Goal: Information Seeking & Learning: Check status

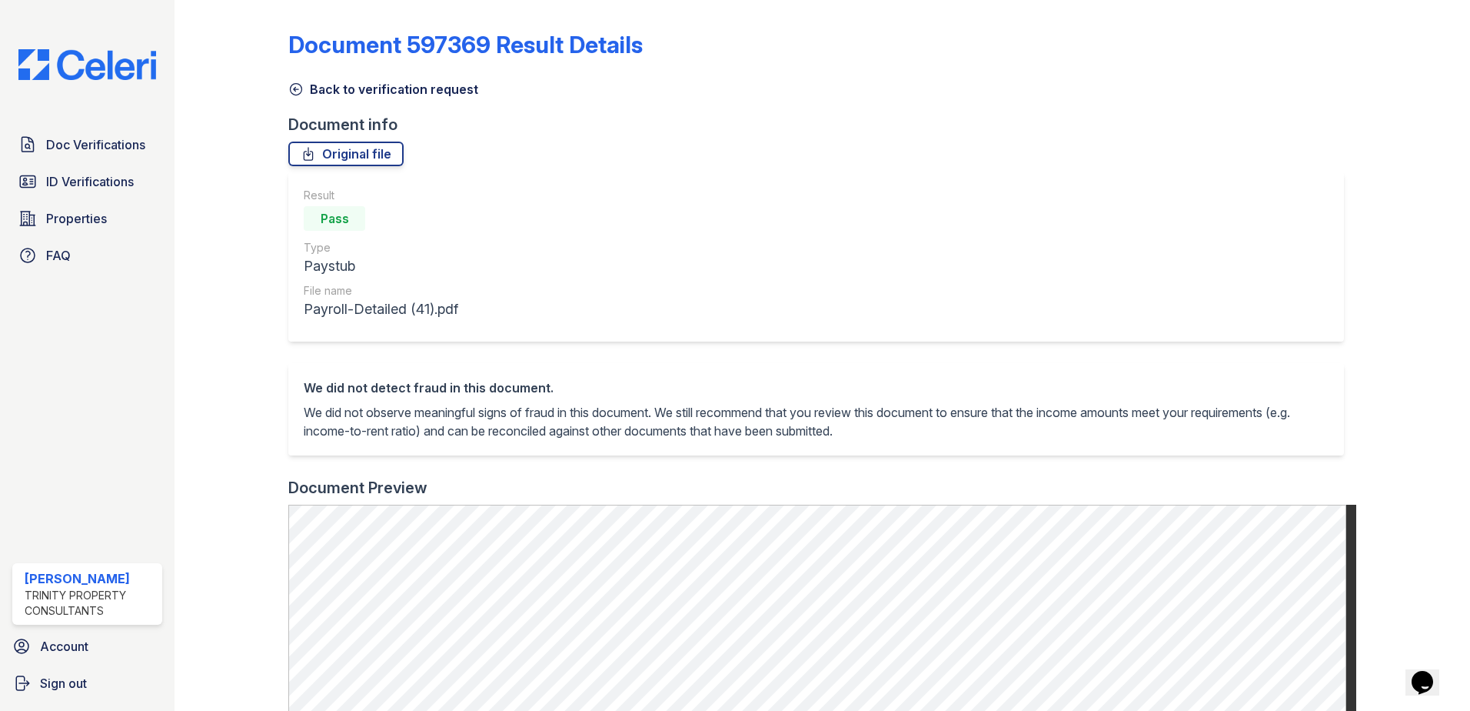
click at [339, 89] on link "Back to verification request" at bounding box center [383, 89] width 190 height 18
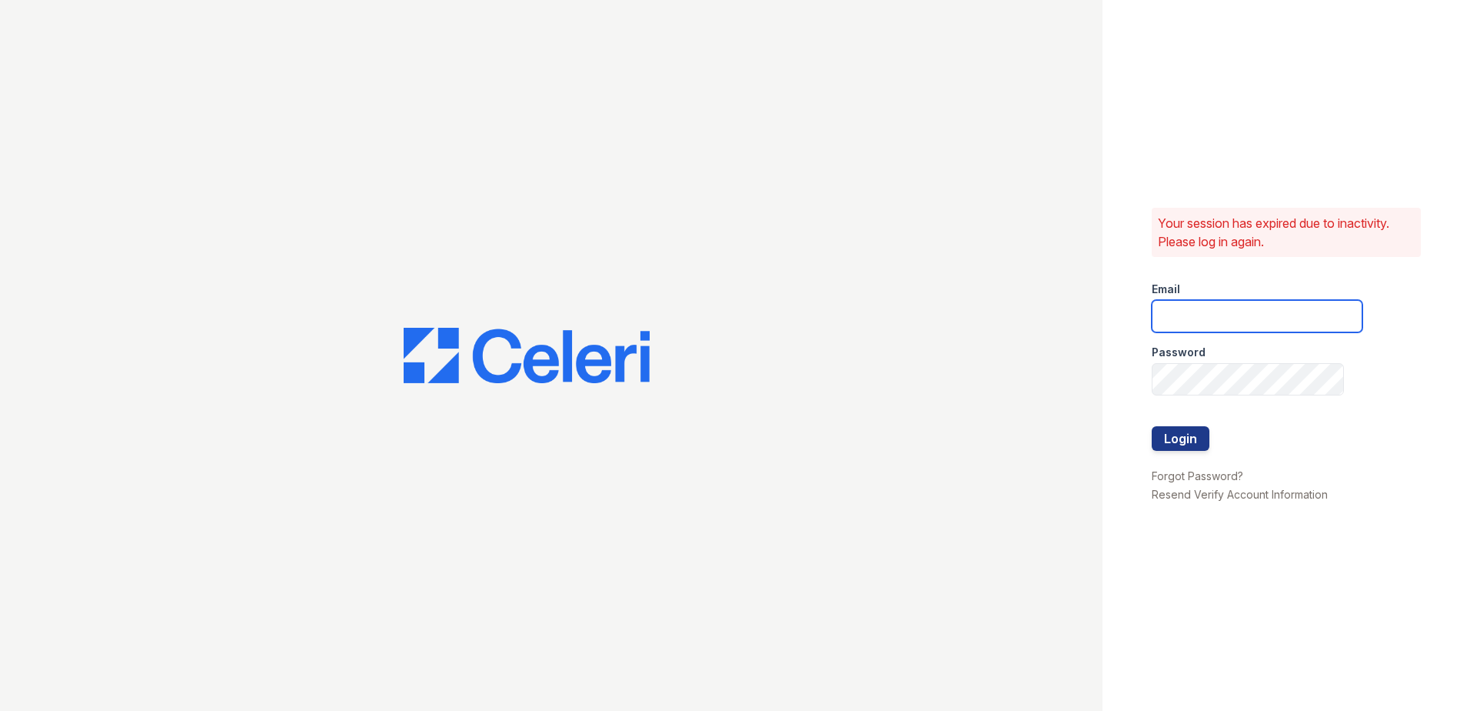
click at [1258, 314] on input "email" at bounding box center [1257, 316] width 211 height 32
type input "lawilliams@trinity-pm.com"
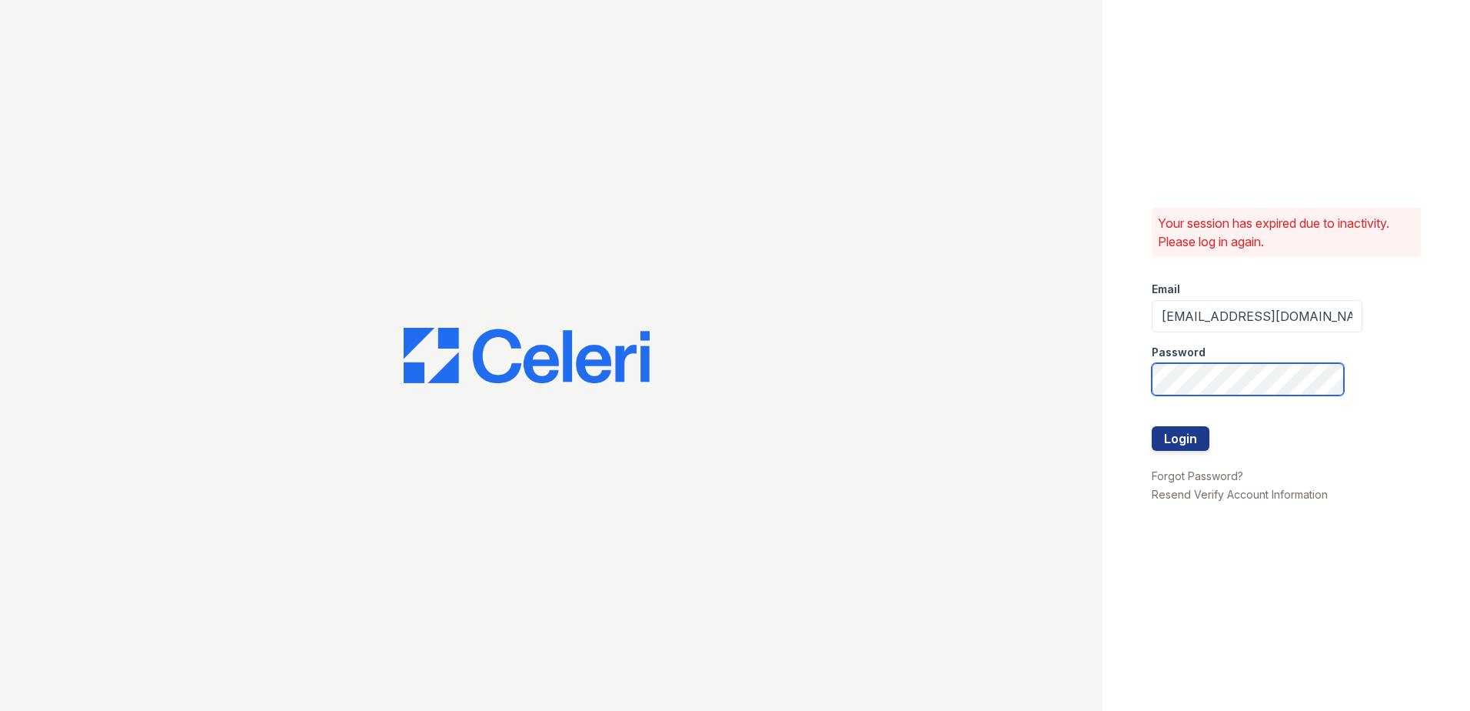
click at [1152, 426] on button "Login" at bounding box center [1181, 438] width 58 height 25
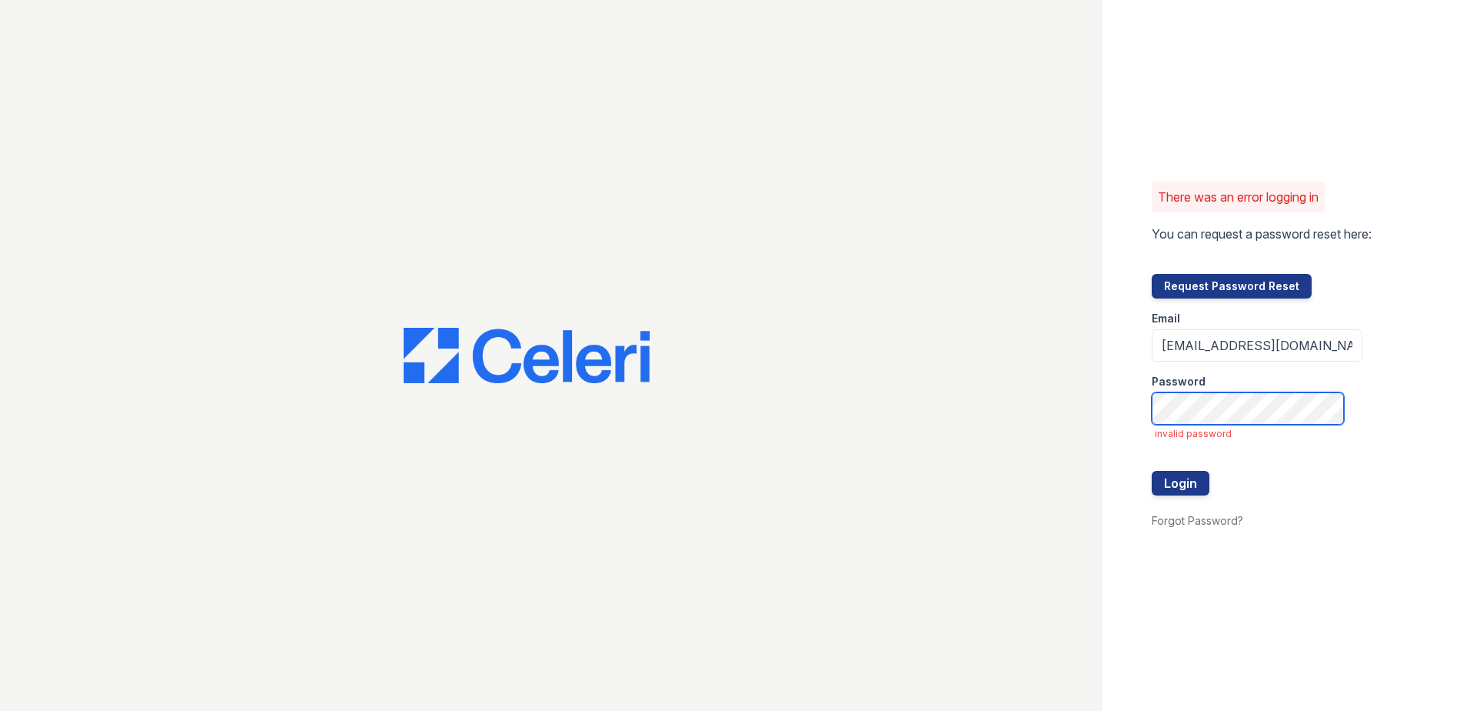
click at [1152, 471] on button "Login" at bounding box center [1181, 483] width 58 height 25
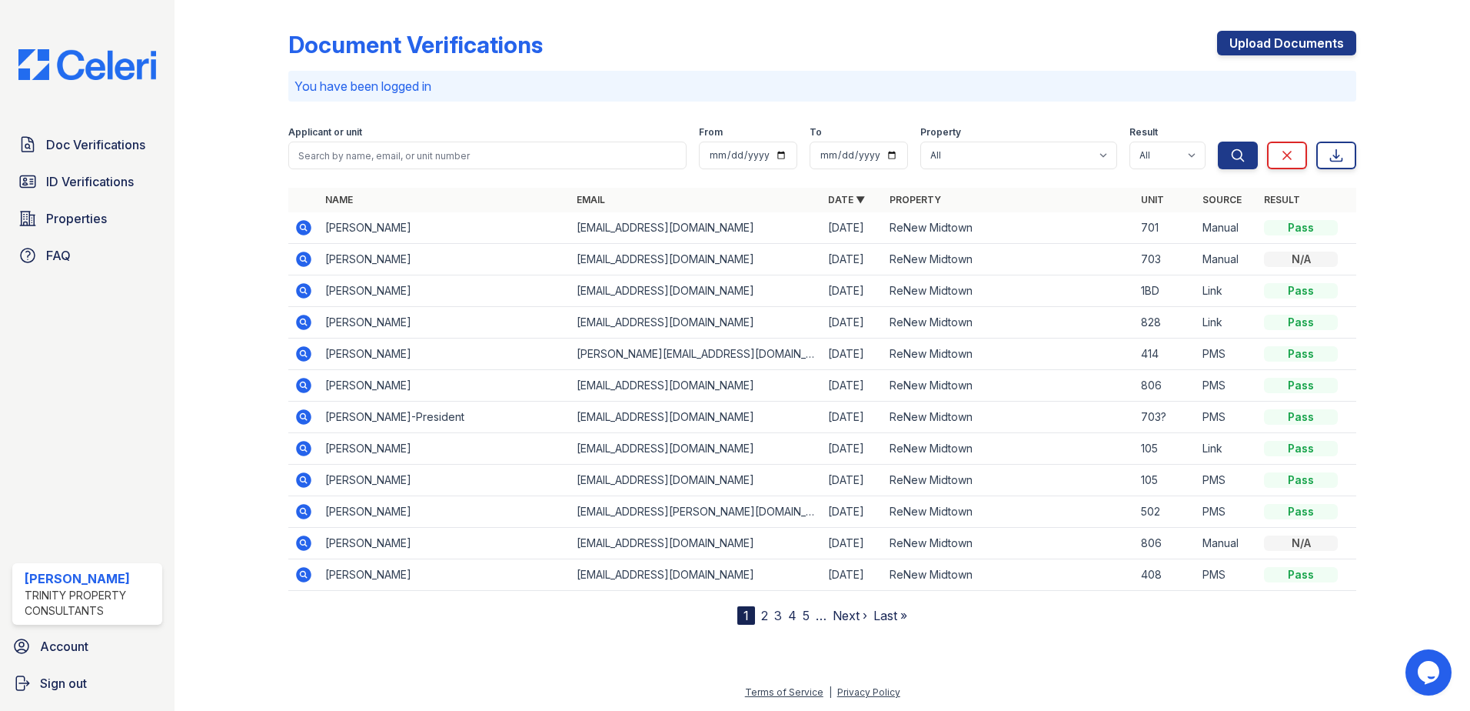
click at [381, 139] on div "Applicant or unit" at bounding box center [487, 133] width 398 height 15
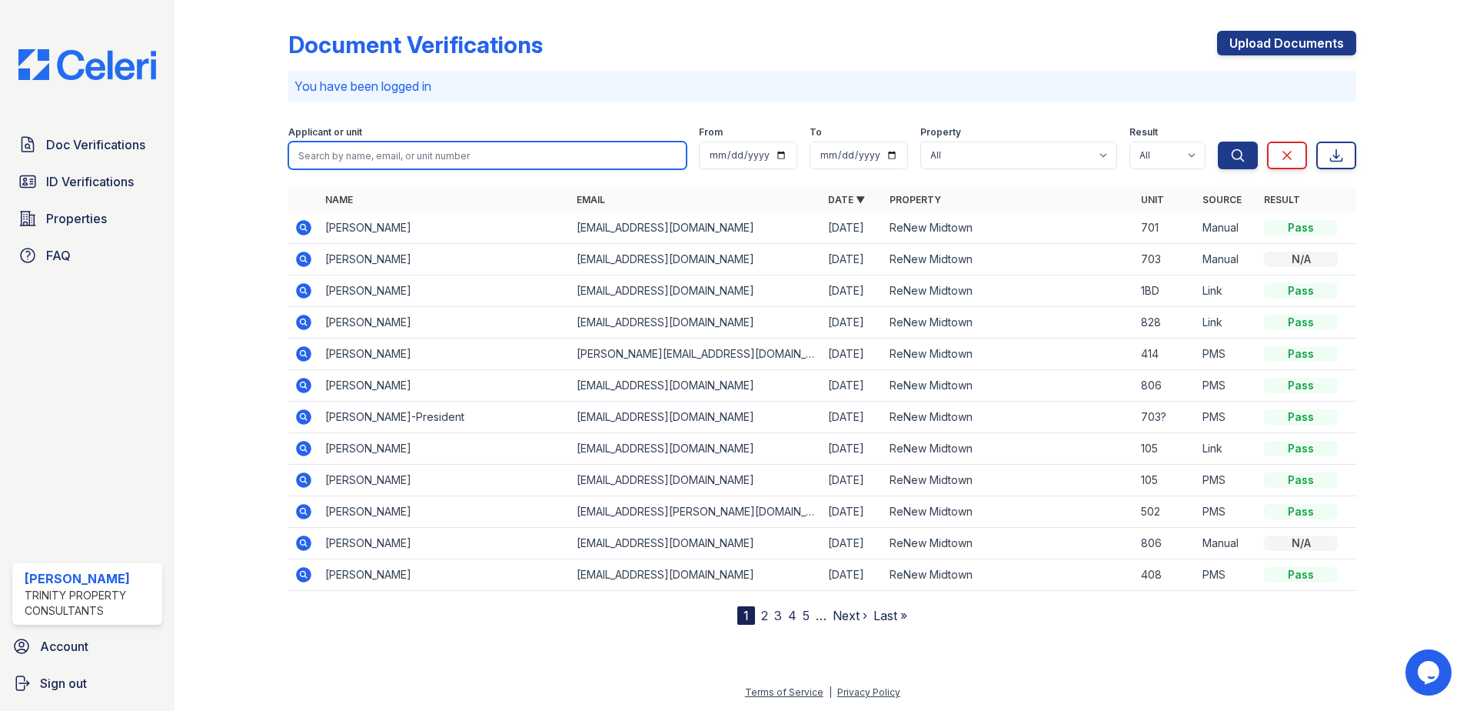
click at [380, 161] on input "search" at bounding box center [487, 155] width 398 height 28
type input "angela"
click at [1218, 141] on button "Search" at bounding box center [1238, 155] width 40 height 28
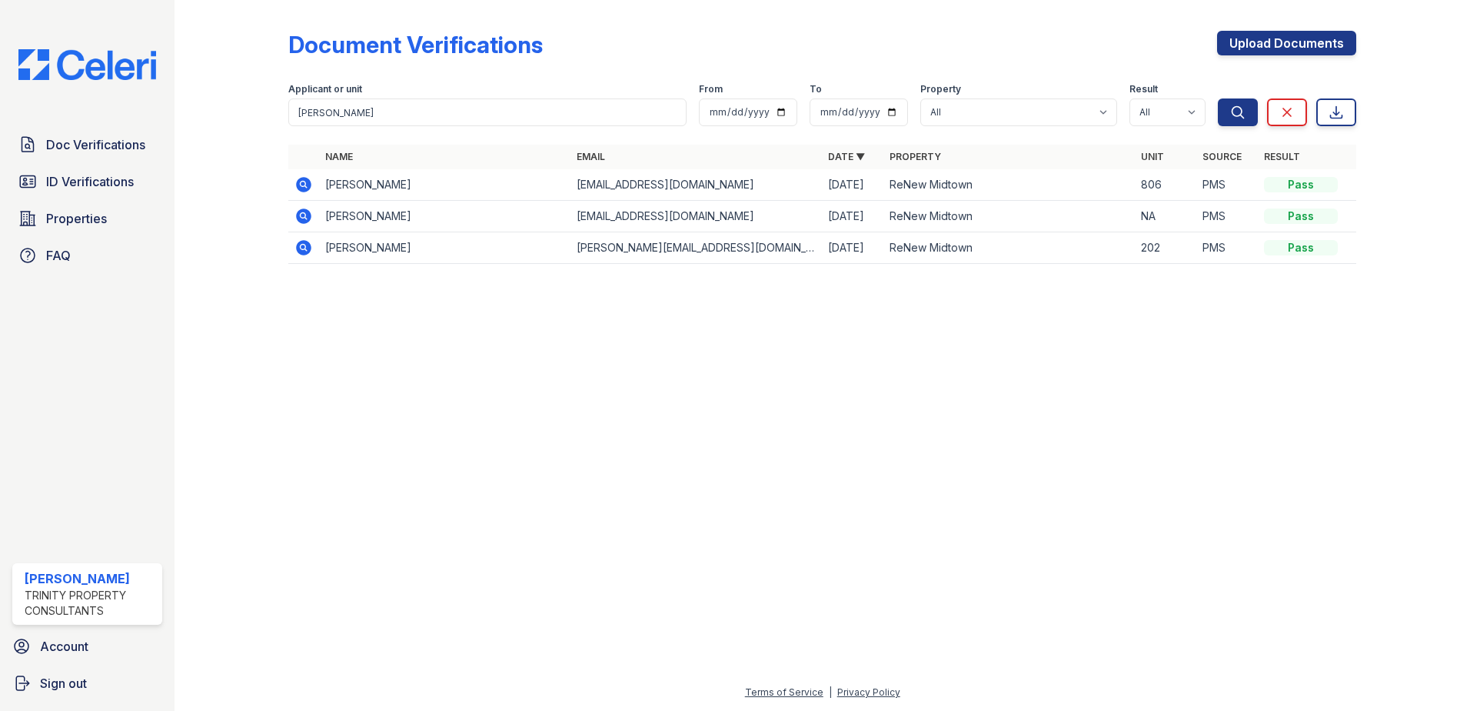
click at [308, 188] on icon at bounding box center [303, 184] width 15 height 15
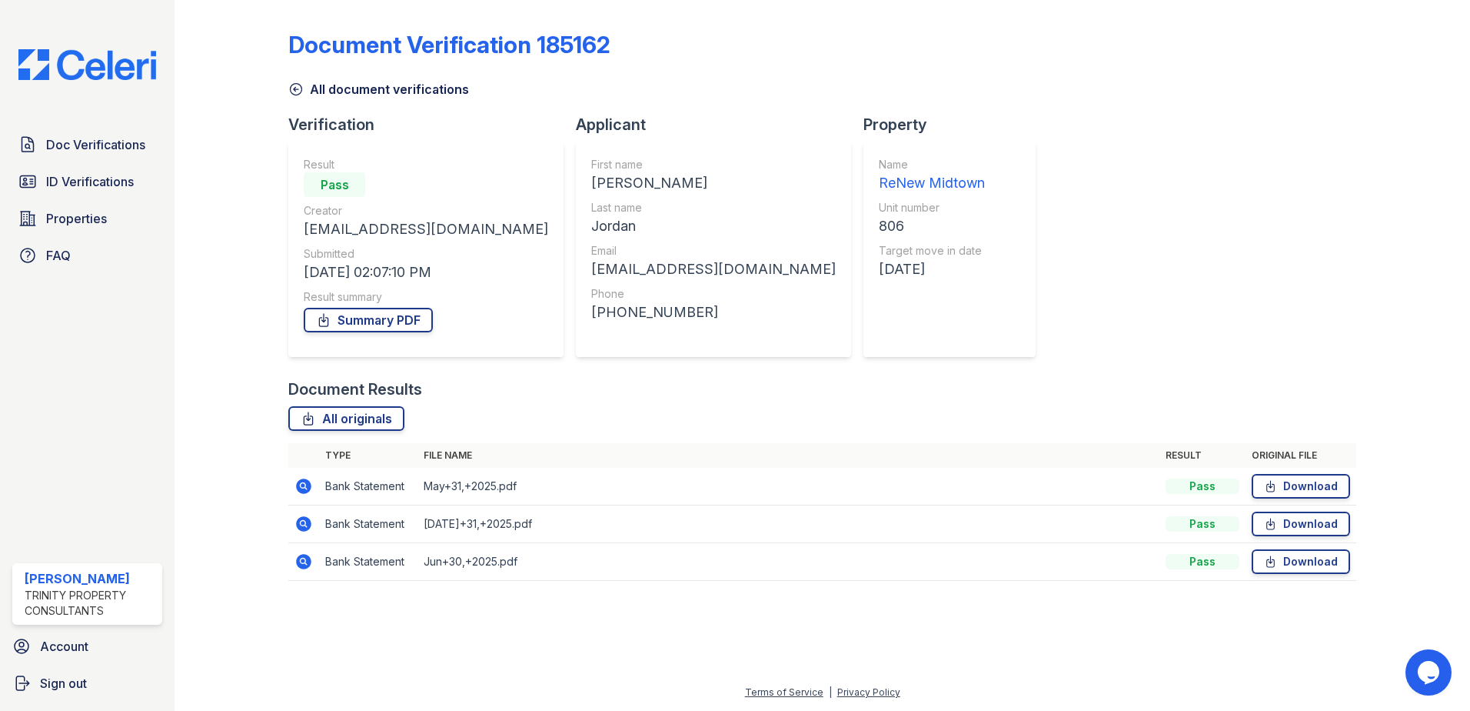
click at [301, 481] on icon at bounding box center [303, 485] width 15 height 15
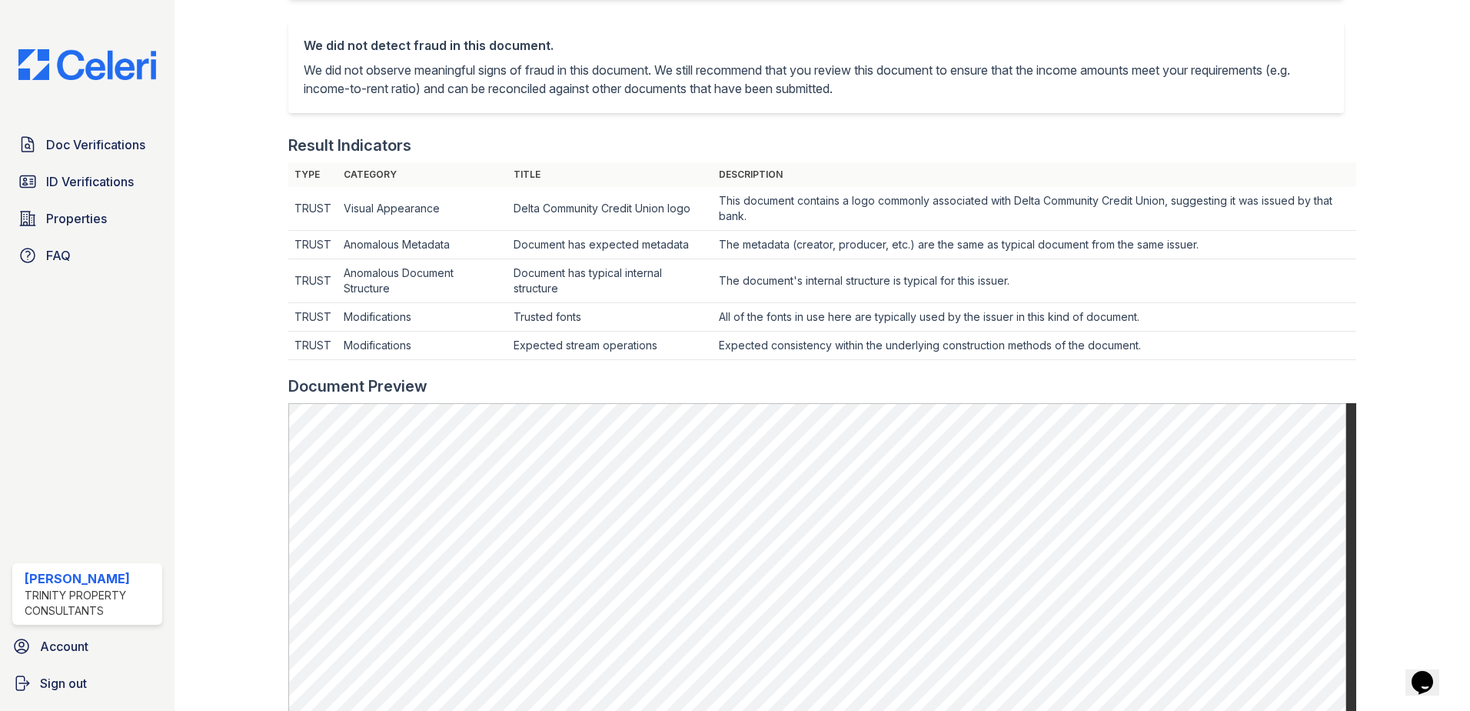
scroll to position [308, 0]
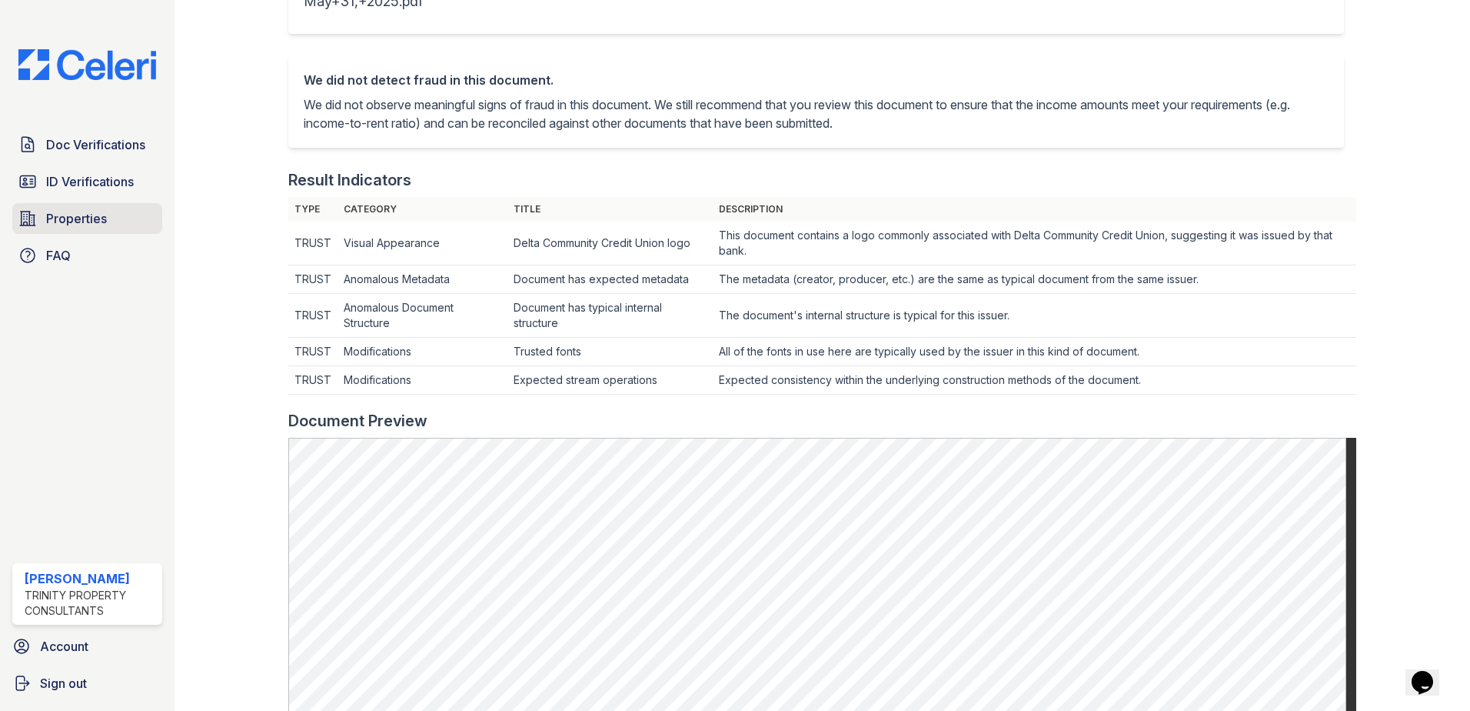
drag, startPoint x: 147, startPoint y: 228, endPoint x: 122, endPoint y: 196, distance: 40.0
click at [147, 226] on link "Properties" at bounding box center [87, 218] width 150 height 31
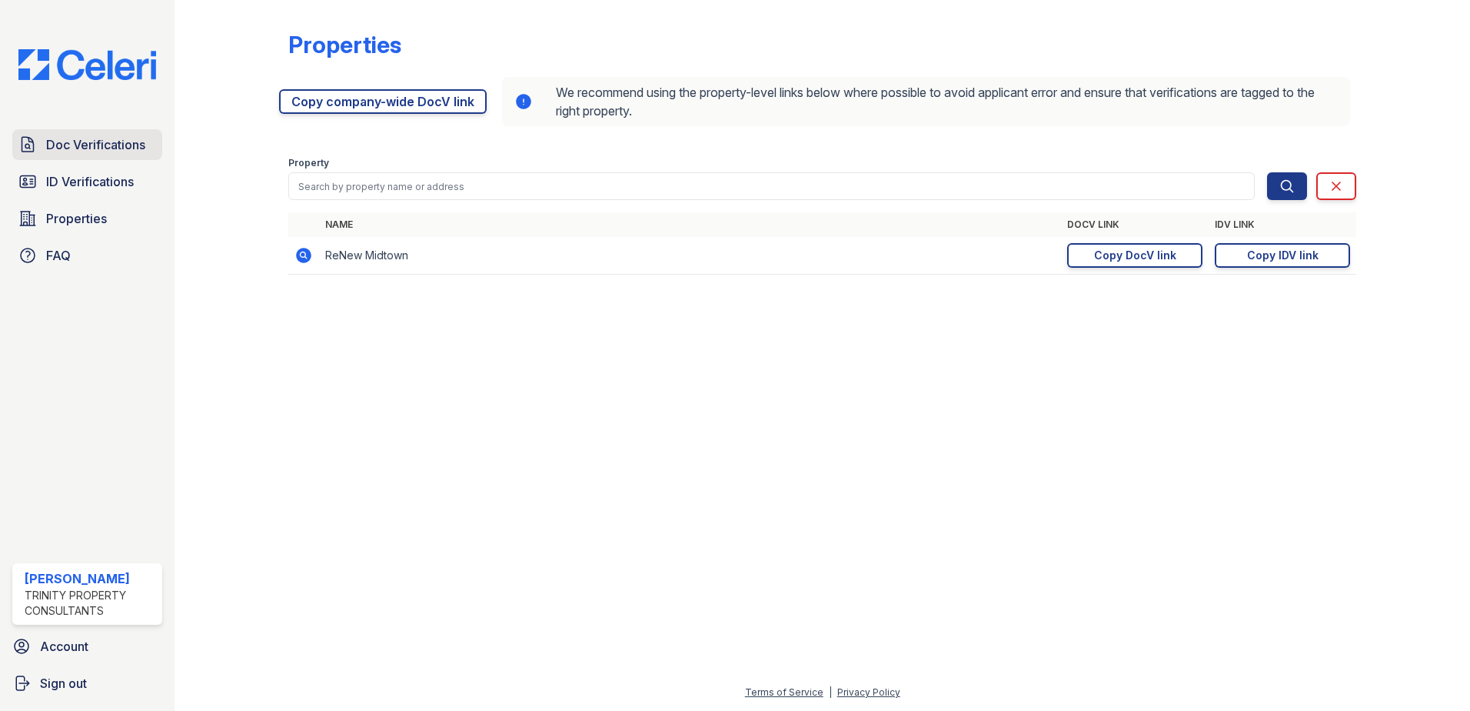
drag, startPoint x: 131, startPoint y: 127, endPoint x: 131, endPoint y: 138, distance: 10.8
click at [131, 128] on div "Doc Verifications ID Verifications Properties FAQ Larissa Williams Trinity Prop…" at bounding box center [87, 355] width 175 height 711
click at [131, 150] on span "Doc Verifications" at bounding box center [95, 144] width 99 height 18
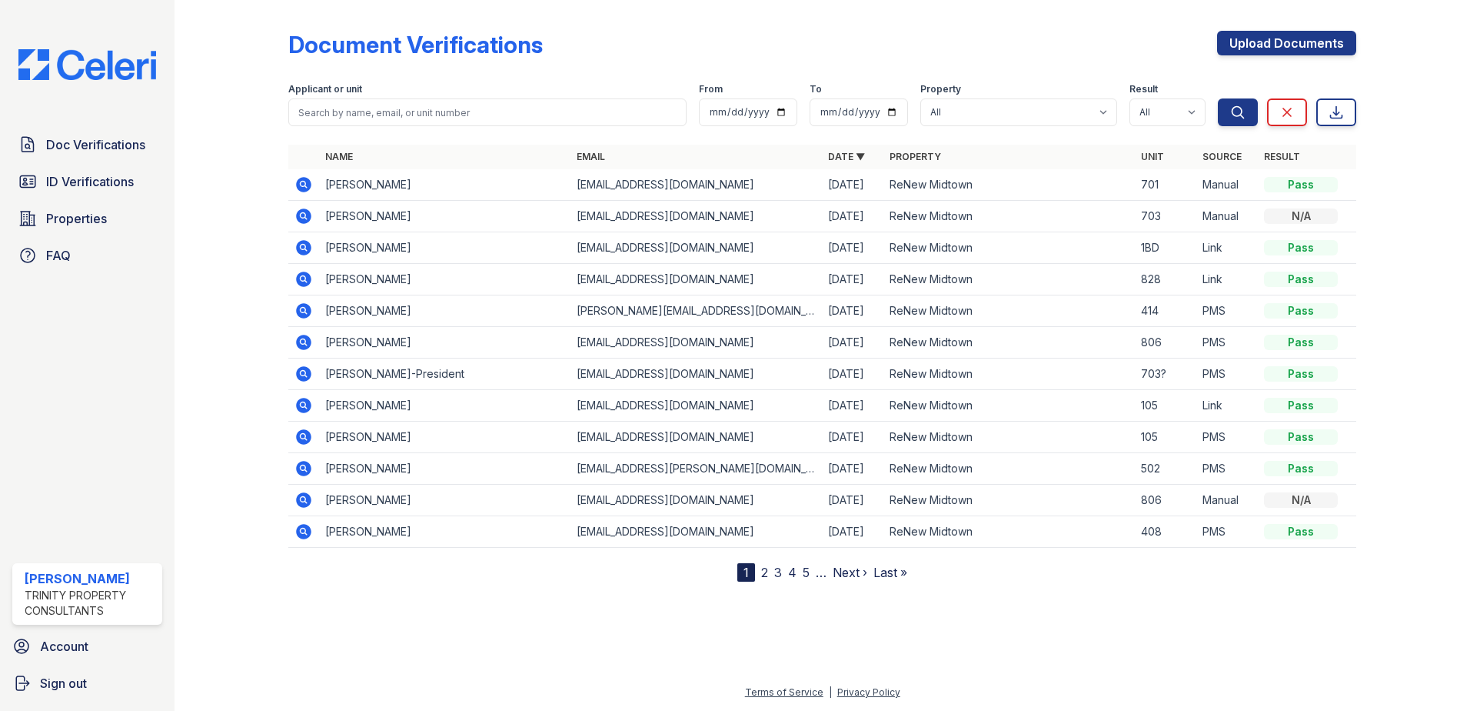
click at [370, 127] on form "Applicant or unit From To Property All ReNew Midtown Result All Pass Caution Fa…" at bounding box center [822, 102] width 1068 height 62
click at [401, 121] on input "search" at bounding box center [487, 112] width 398 height 28
type input "kaylyn"
click at [1218, 98] on button "Search" at bounding box center [1238, 112] width 40 height 28
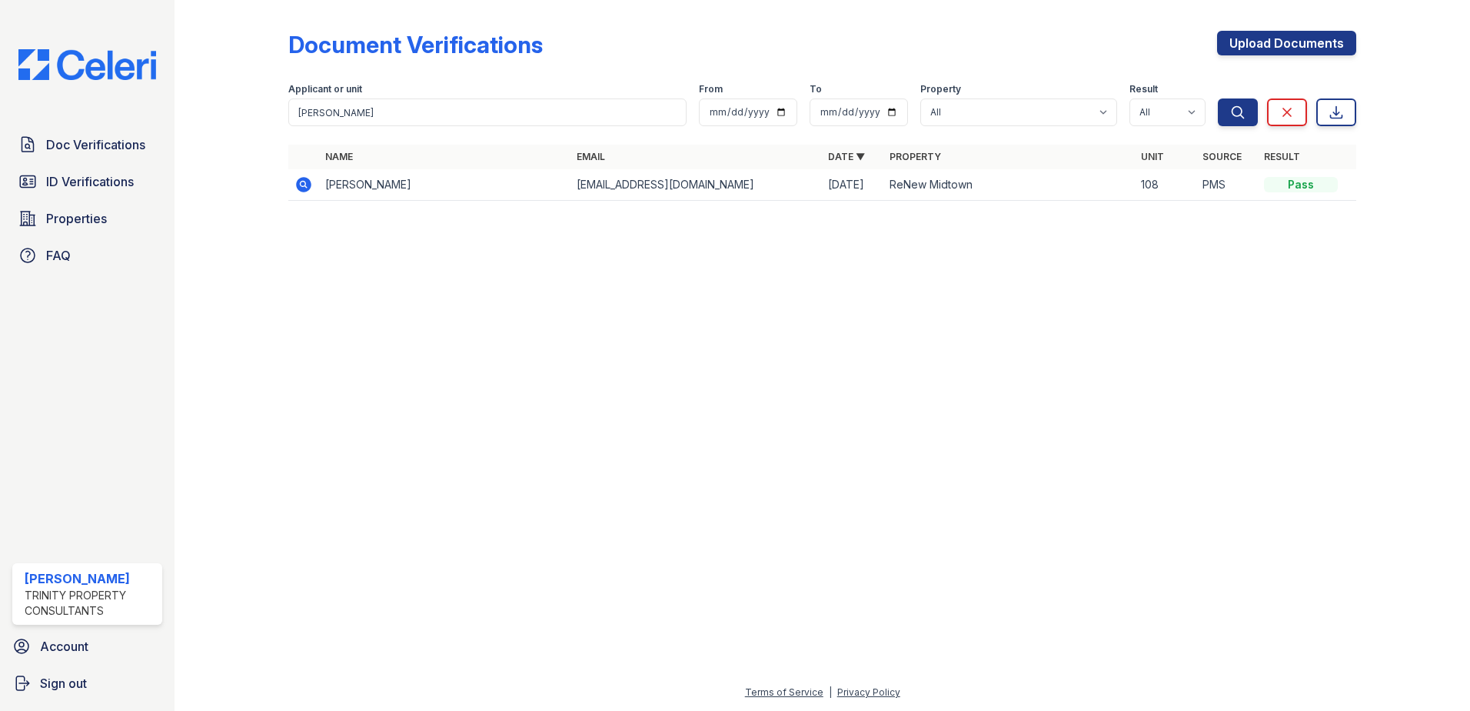
click at [157, 504] on div "Doc Verifications ID Verifications Properties FAQ Larissa Williams Trinity Prop…" at bounding box center [87, 355] width 175 height 711
drag, startPoint x: 340, startPoint y: 317, endPoint x: 412, endPoint y: 191, distance: 145.4
click at [340, 315] on div at bounding box center [822, 462] width 1247 height 442
click at [309, 186] on icon at bounding box center [303, 184] width 15 height 15
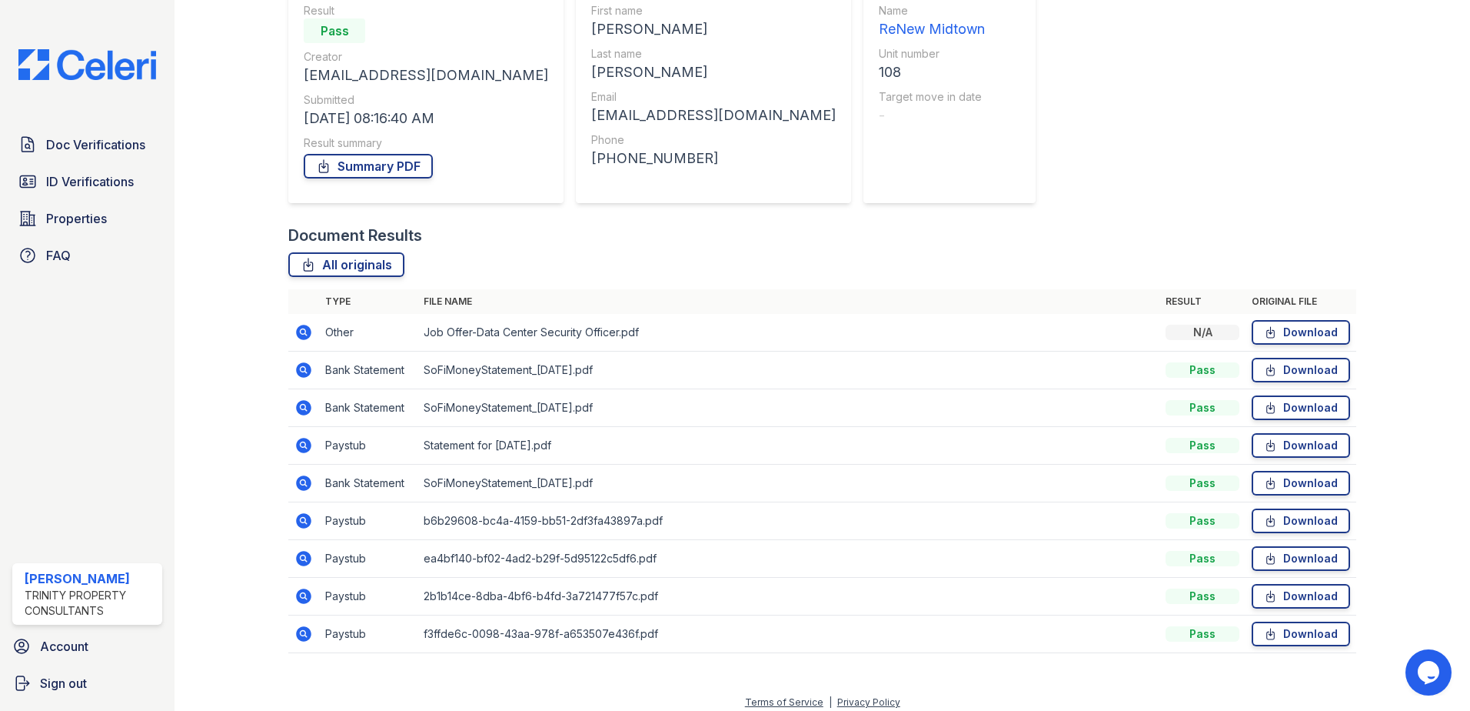
scroll to position [164, 0]
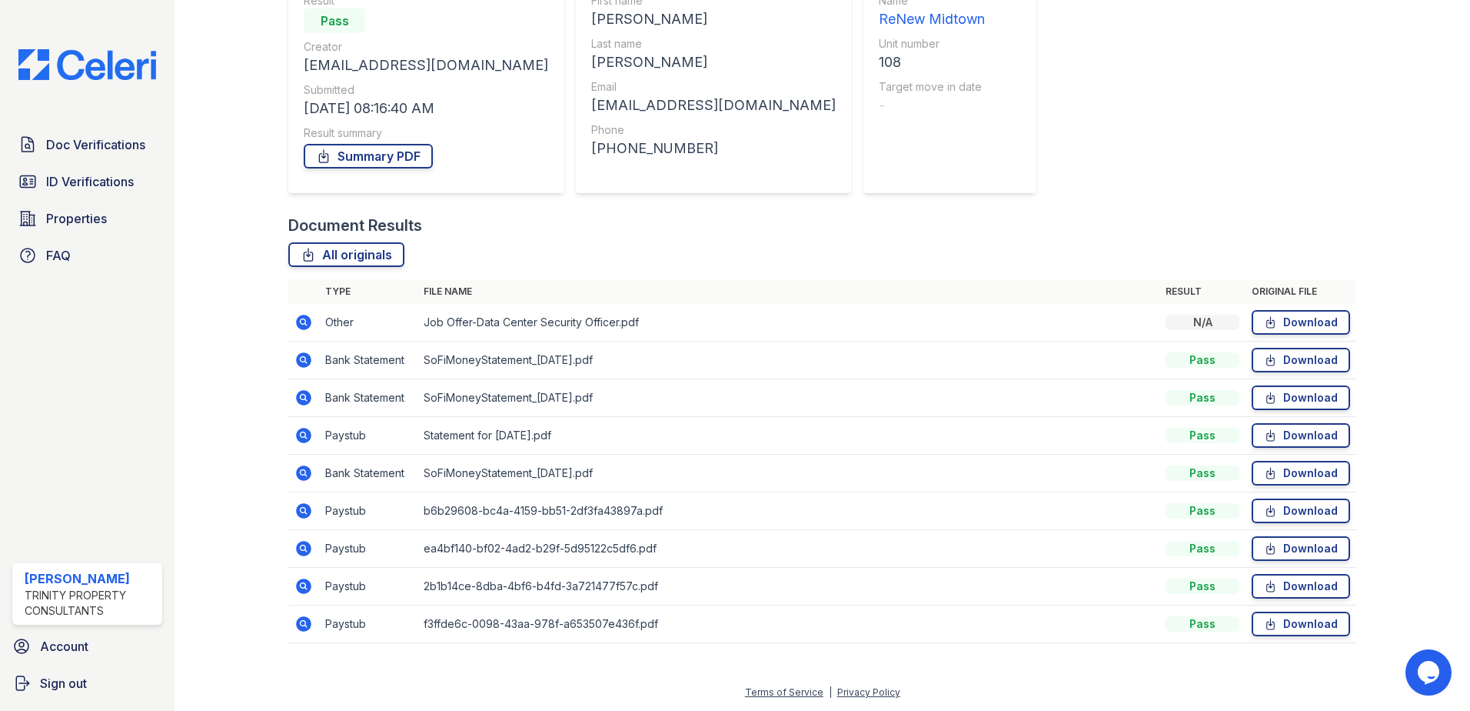
click at [301, 360] on icon at bounding box center [303, 359] width 4 height 4
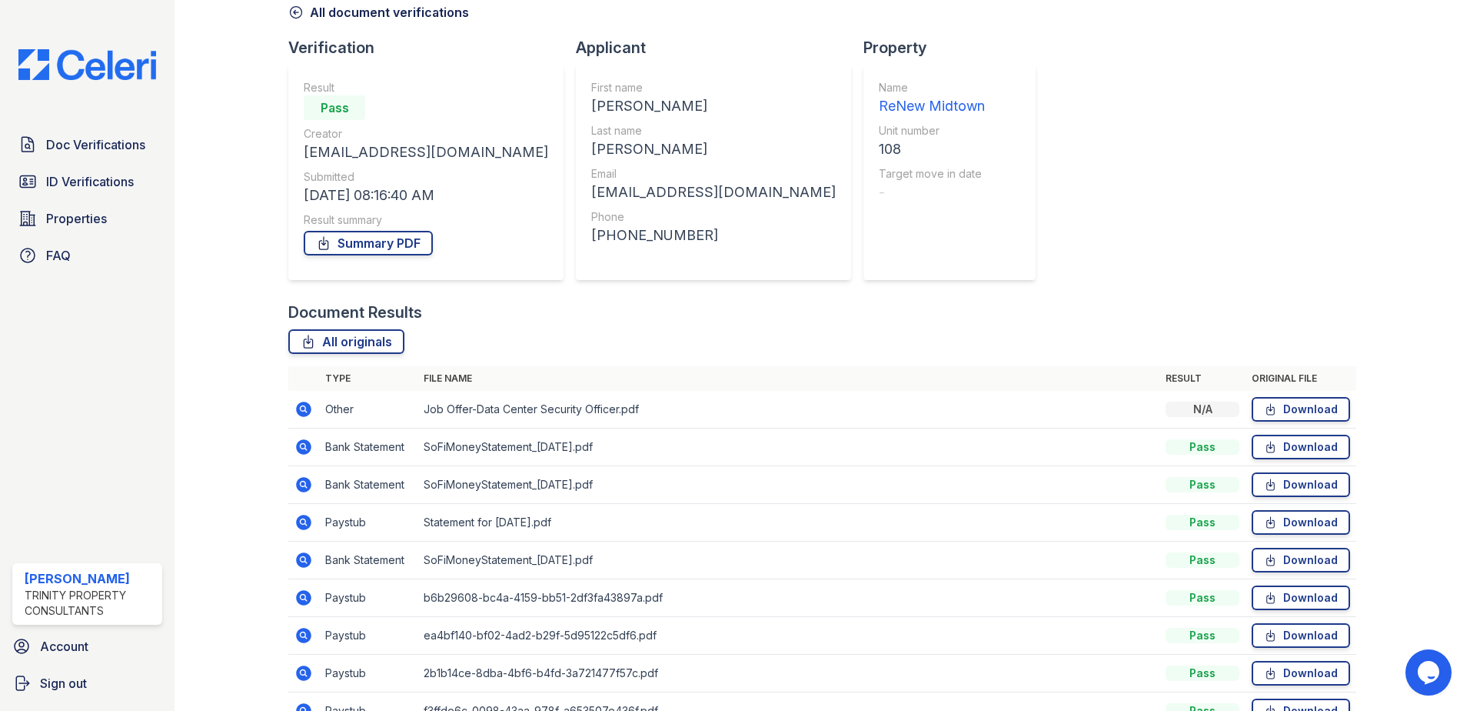
scroll to position [154, 0]
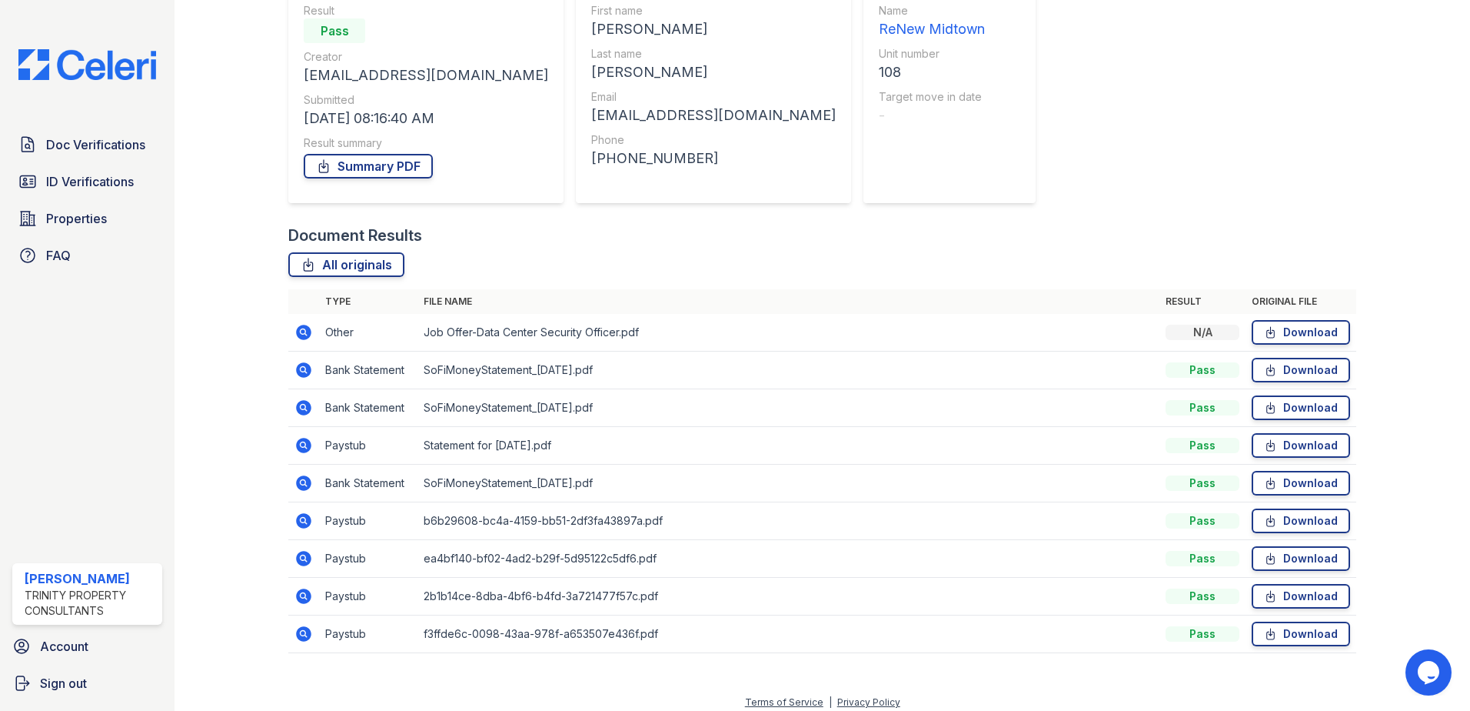
click at [306, 394] on td at bounding box center [303, 408] width 31 height 38
click at [301, 408] on icon at bounding box center [304, 407] width 18 height 18
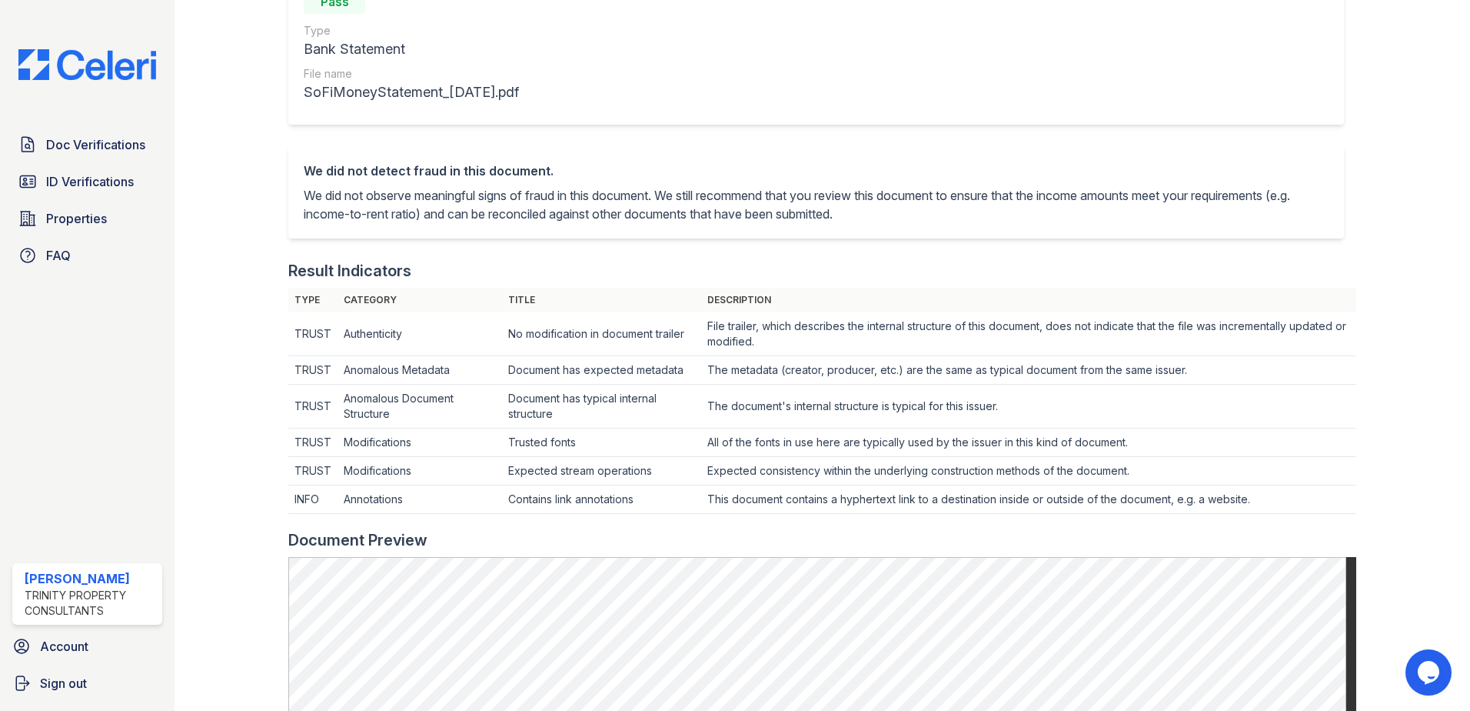
scroll to position [77, 0]
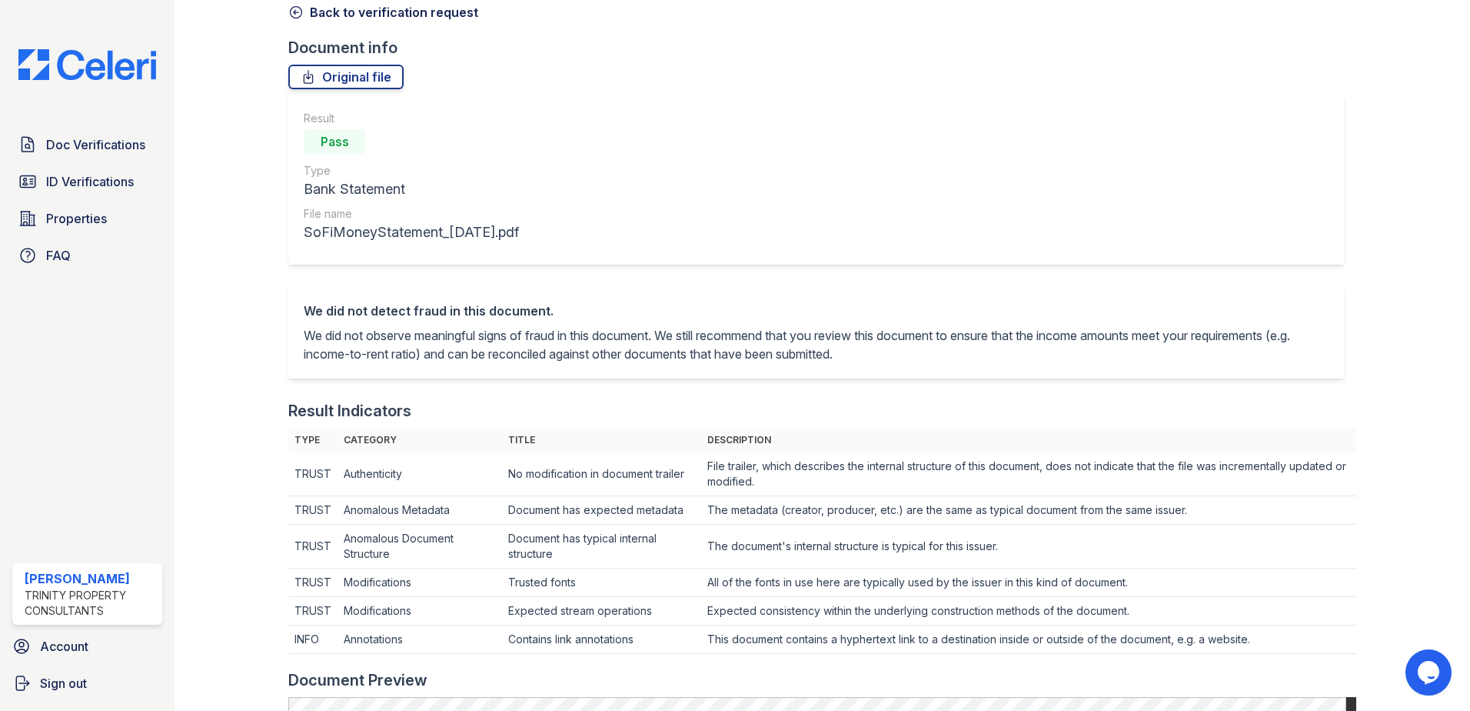
click at [294, 11] on icon at bounding box center [295, 12] width 15 height 15
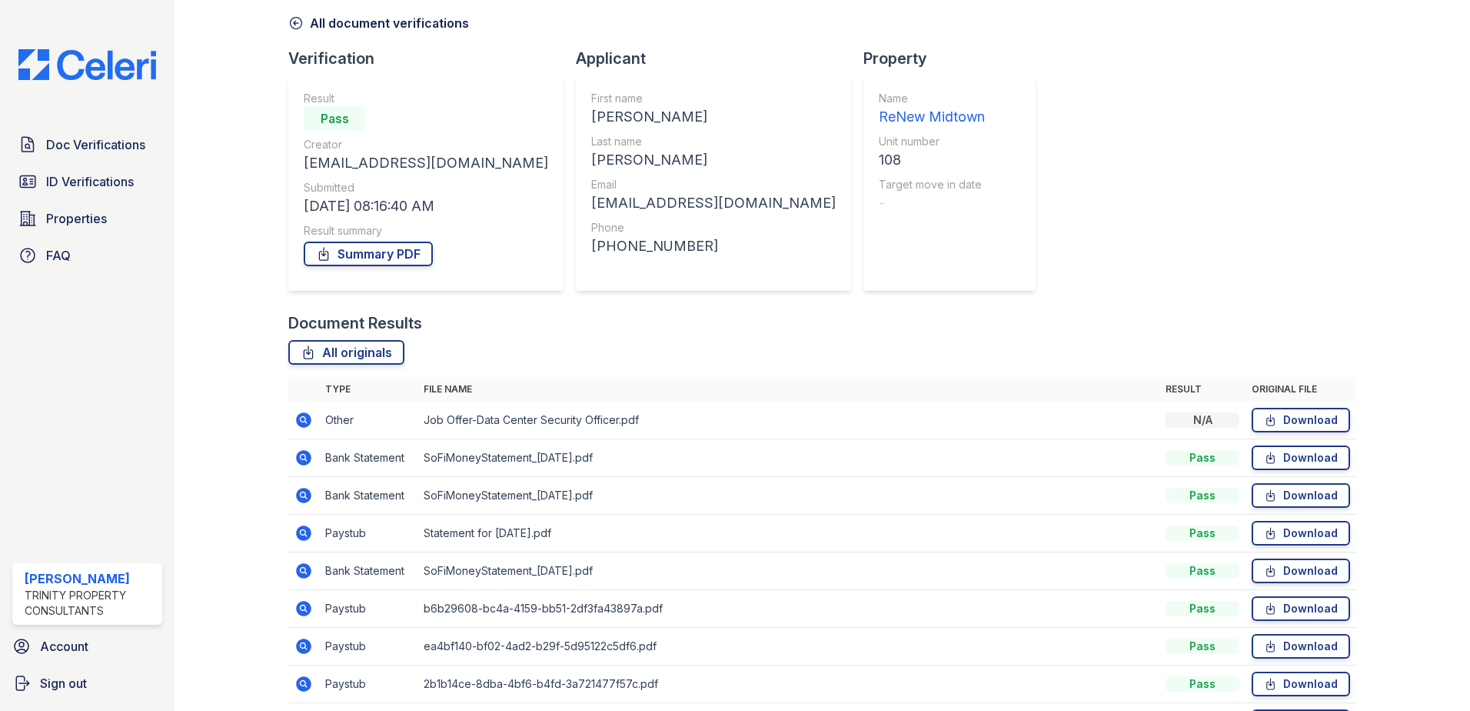
scroll to position [154, 0]
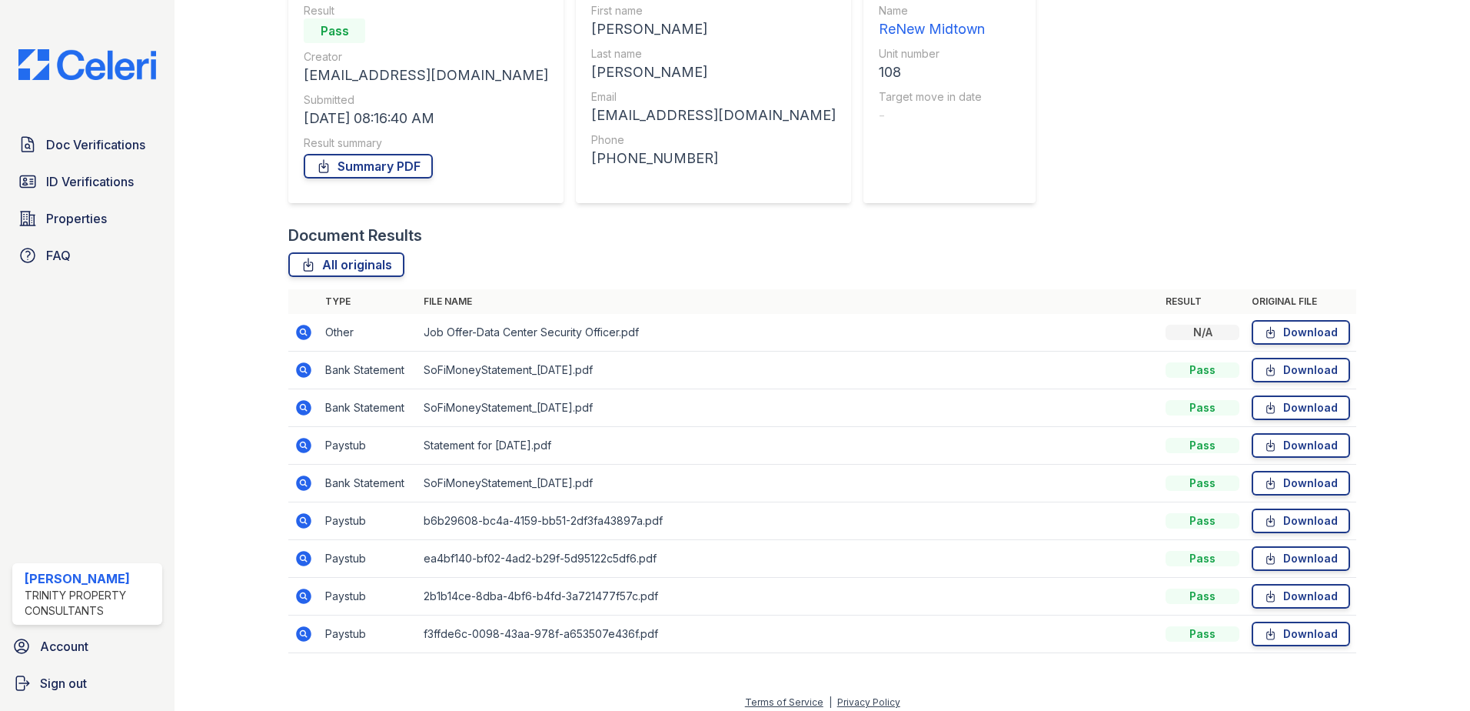
click at [304, 521] on icon at bounding box center [303, 520] width 4 height 4
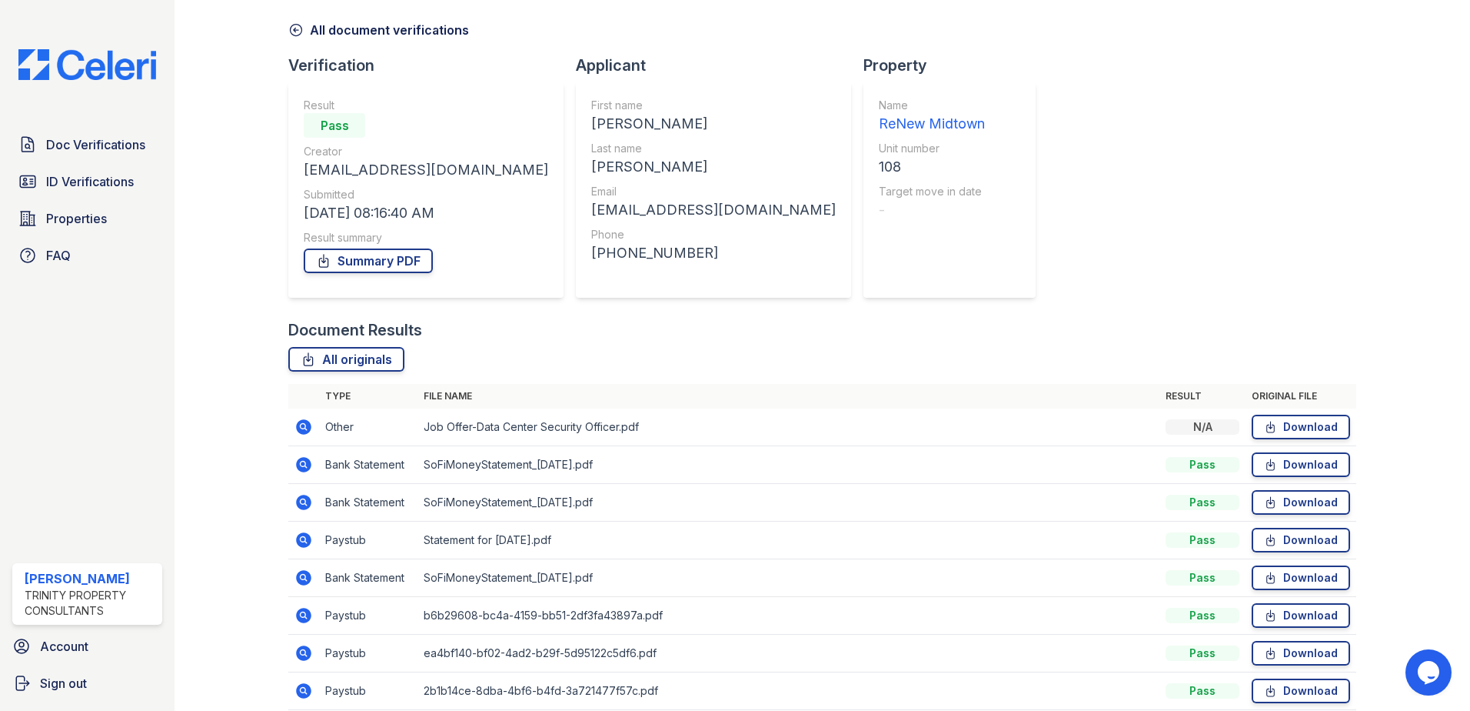
scroll to position [154, 0]
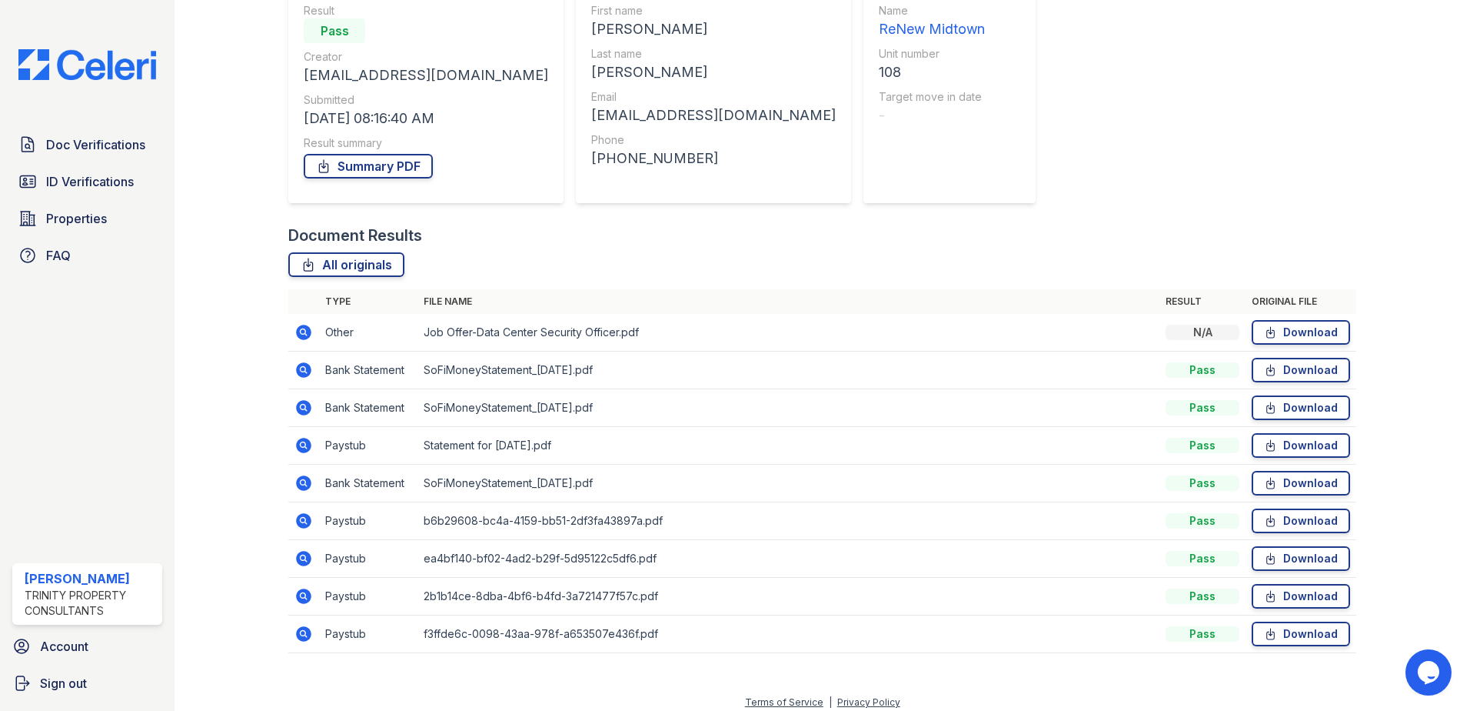
click at [301, 600] on icon at bounding box center [303, 595] width 15 height 15
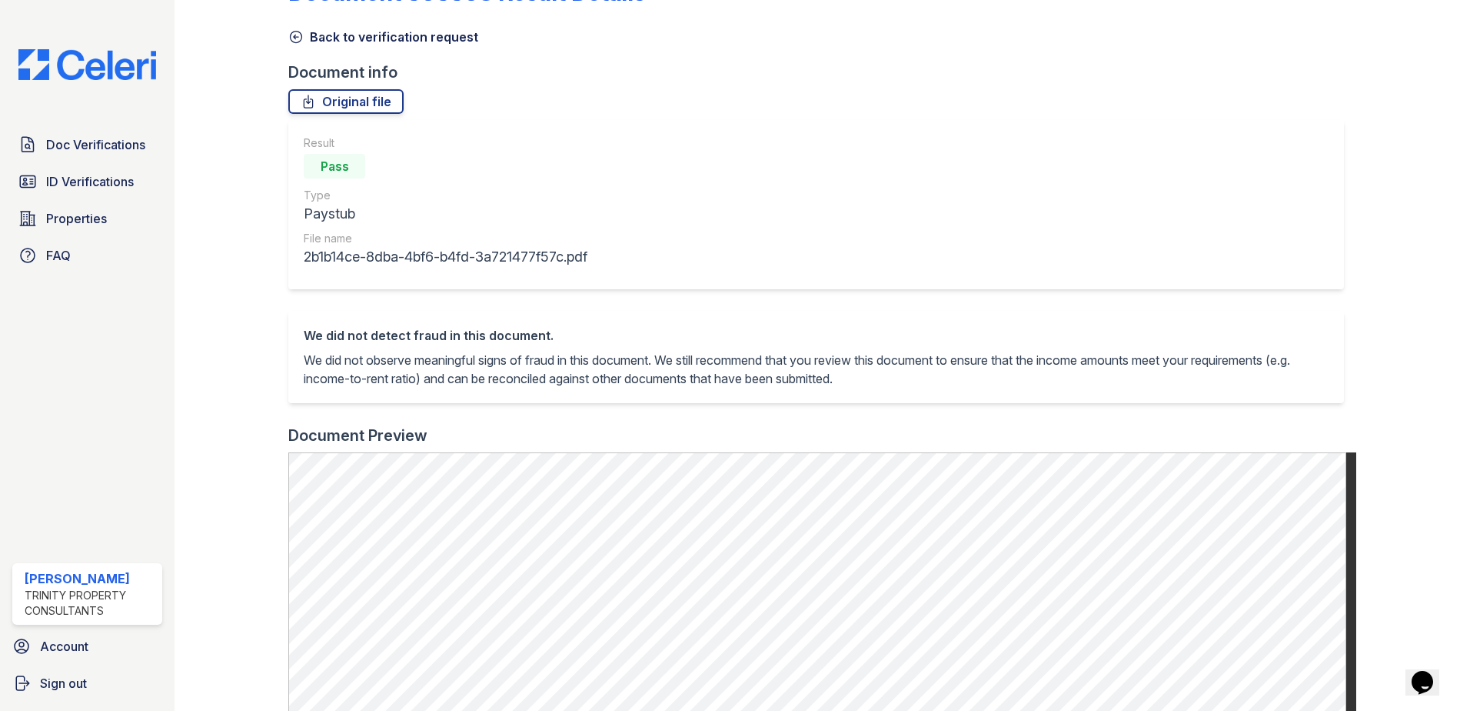
scroll to position [77, 0]
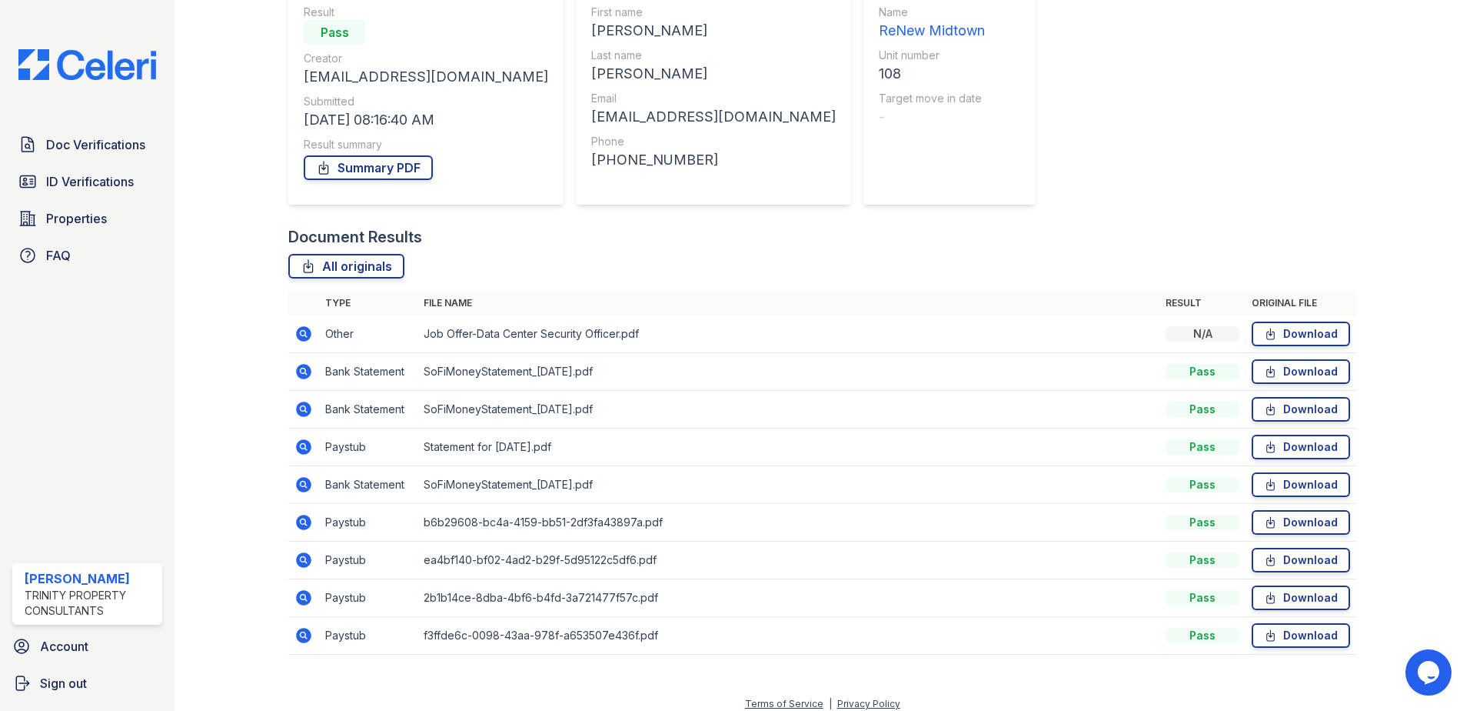
scroll to position [154, 0]
click at [301, 631] on icon at bounding box center [304, 633] width 18 height 18
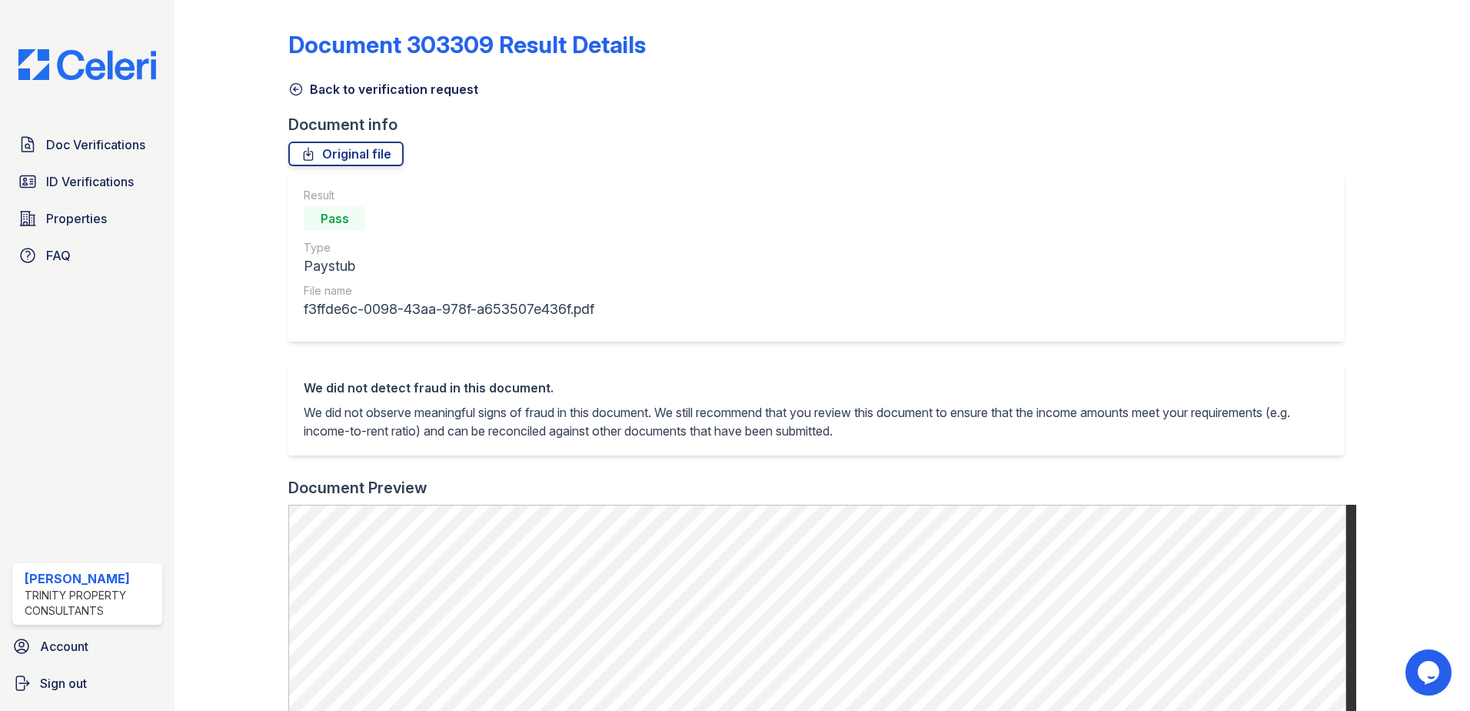
click at [74, 128] on div "Doc Verifications ID Verifications Properties FAQ Larissa Williams Trinity Prop…" at bounding box center [87, 355] width 175 height 711
click at [76, 142] on span "Doc Verifications" at bounding box center [95, 144] width 99 height 18
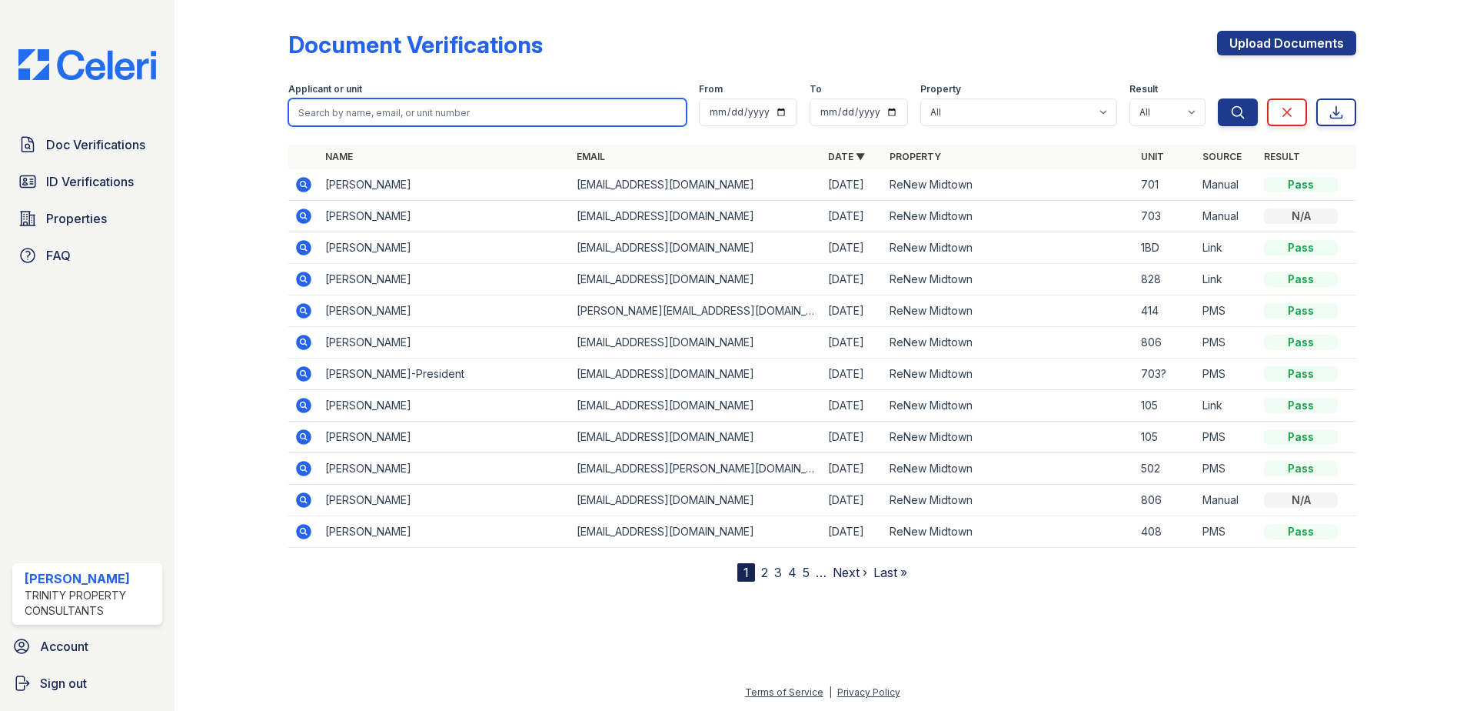
click at [426, 103] on input "search" at bounding box center [487, 112] width 398 height 28
type input "magee"
click at [1218, 98] on button "Search" at bounding box center [1238, 112] width 40 height 28
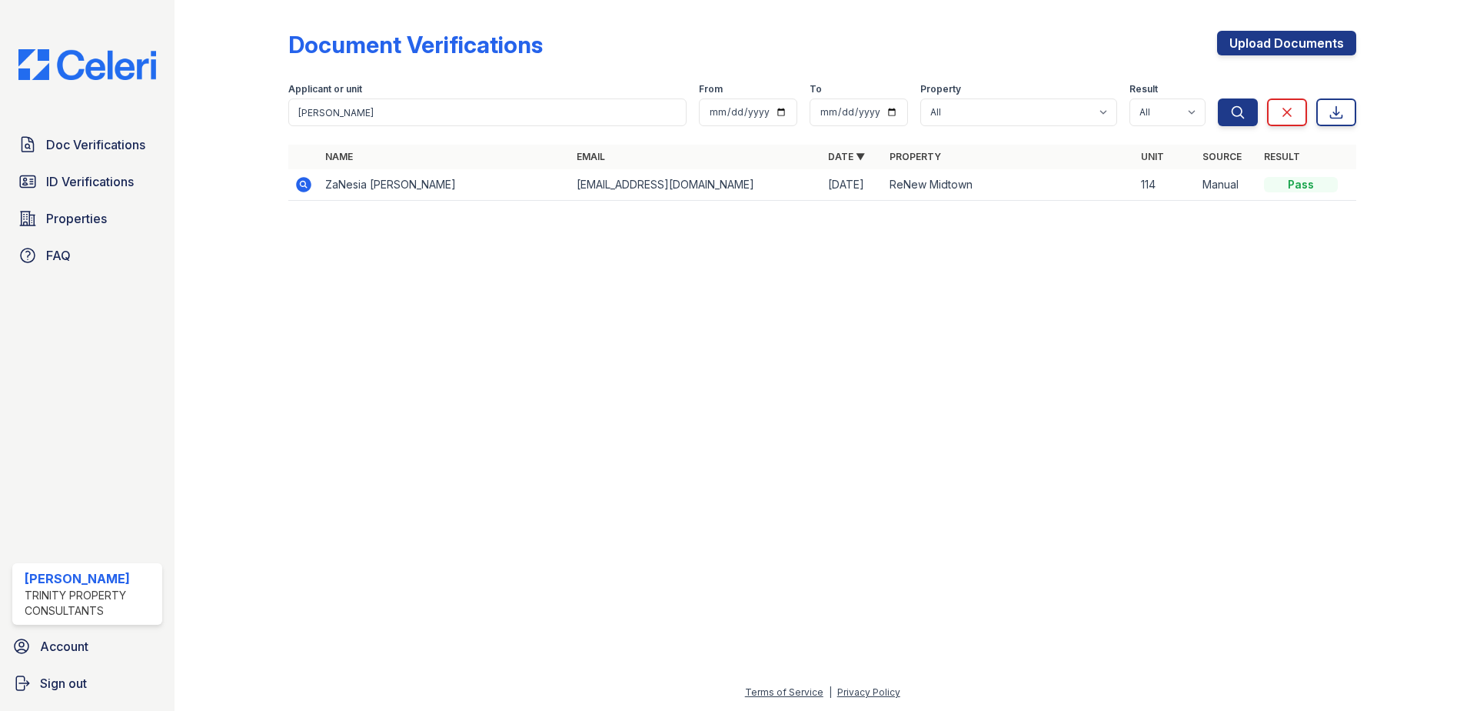
click at [311, 181] on icon at bounding box center [304, 184] width 18 height 18
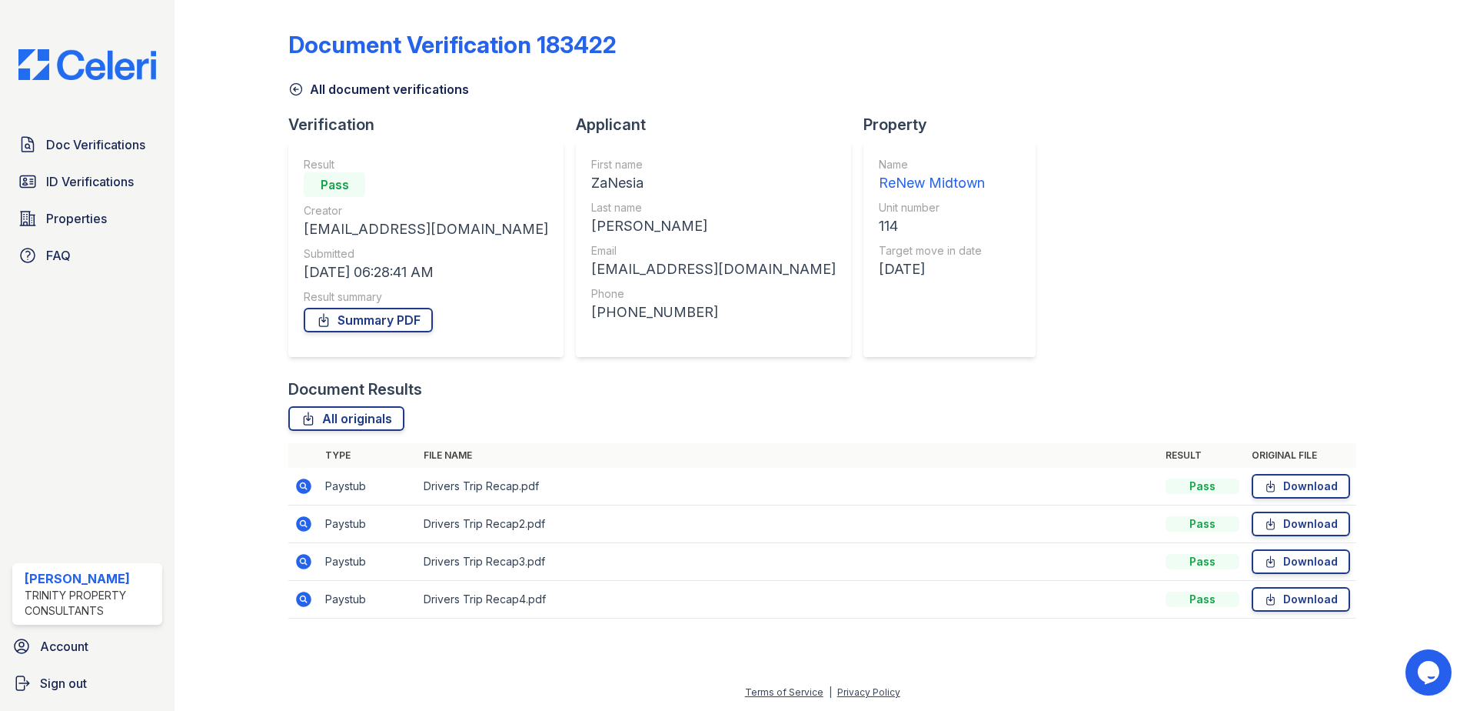
click at [302, 487] on icon at bounding box center [303, 485] width 4 height 4
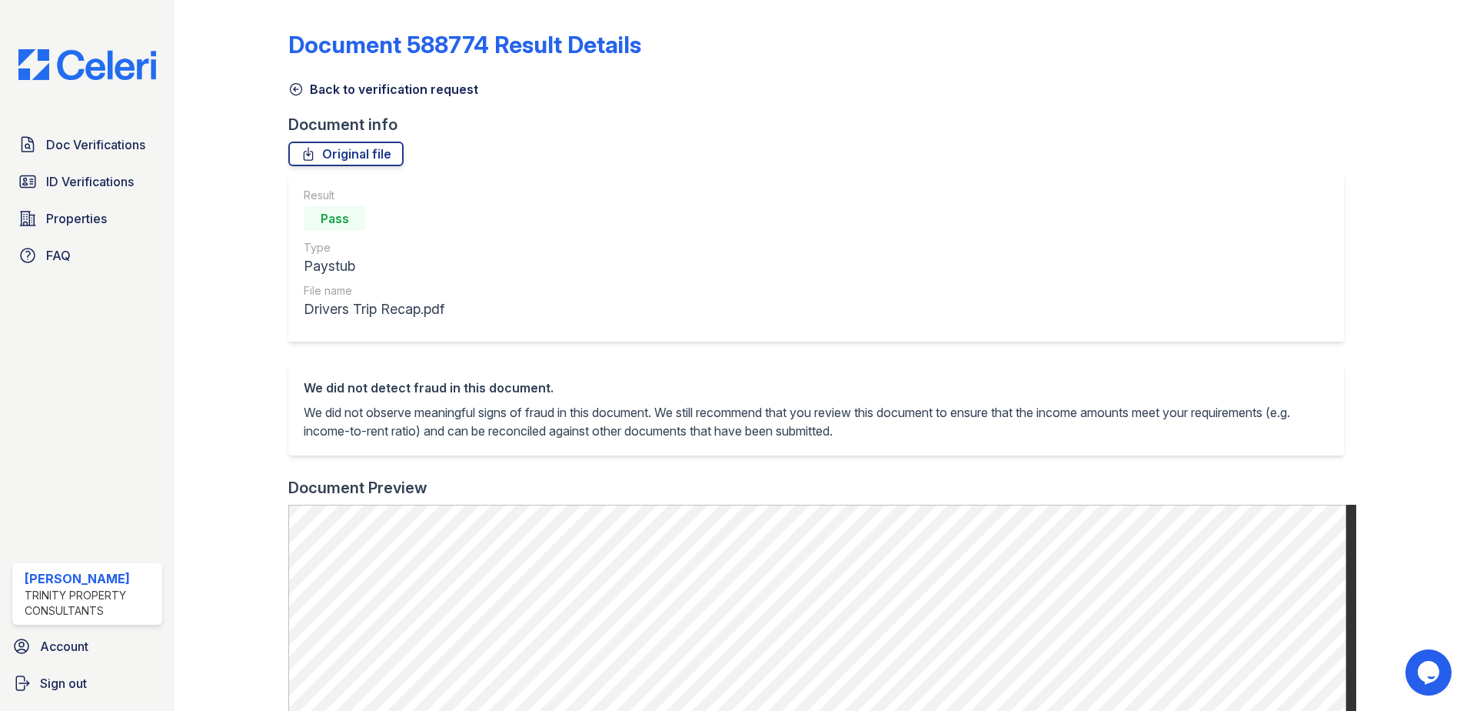
click at [305, 85] on link "Back to verification request" at bounding box center [383, 89] width 190 height 18
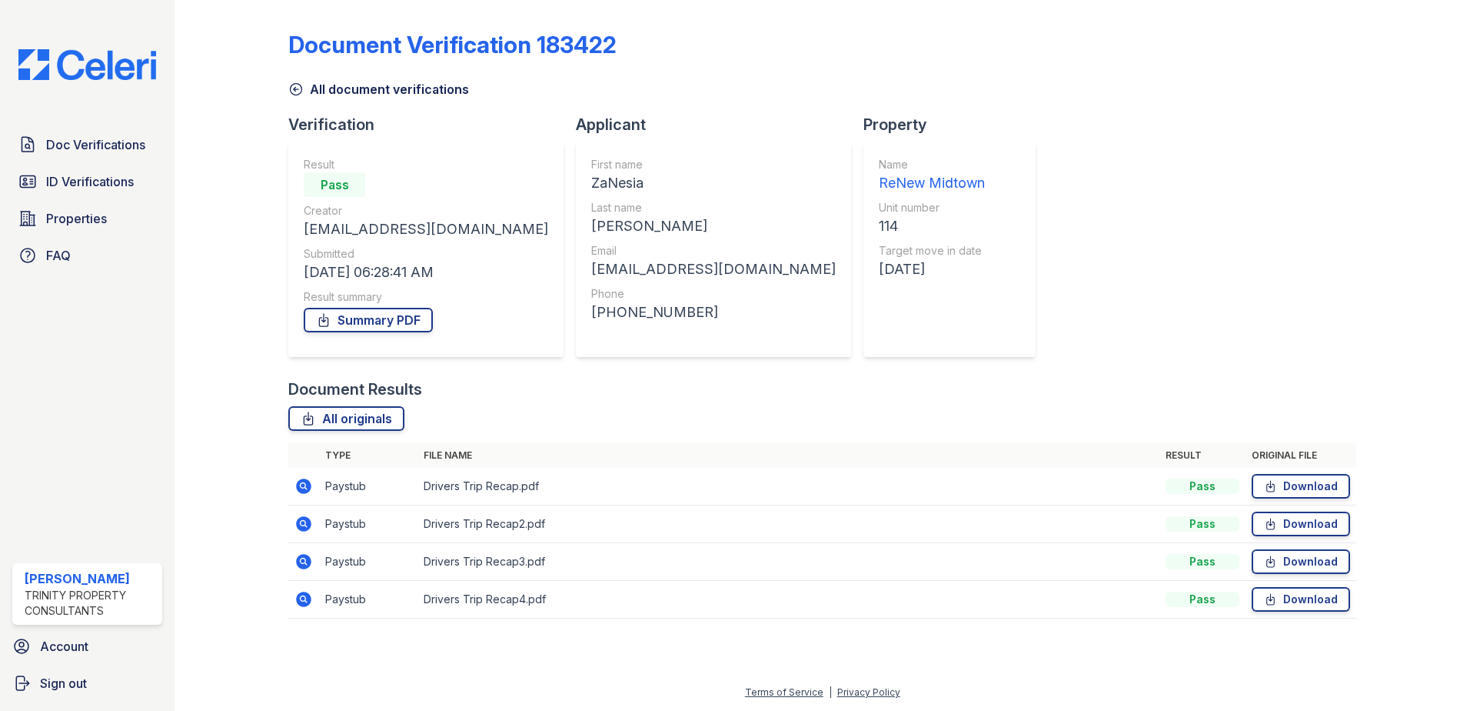
click at [304, 529] on icon at bounding box center [303, 523] width 15 height 15
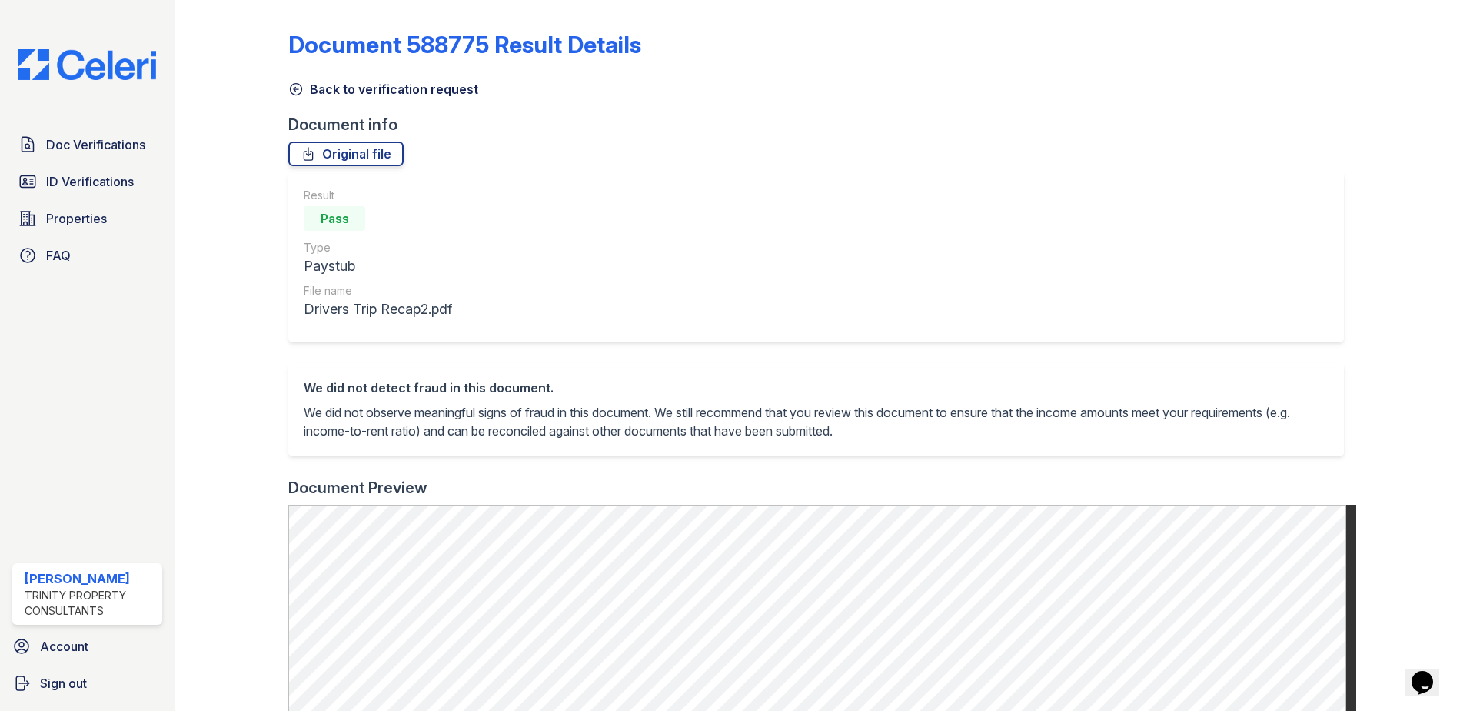
drag, startPoint x: 301, startPoint y: 76, endPoint x: 295, endPoint y: 86, distance: 11.7
click at [301, 76] on div "Back to verification request" at bounding box center [822, 85] width 1068 height 28
click at [295, 86] on icon at bounding box center [295, 89] width 15 height 15
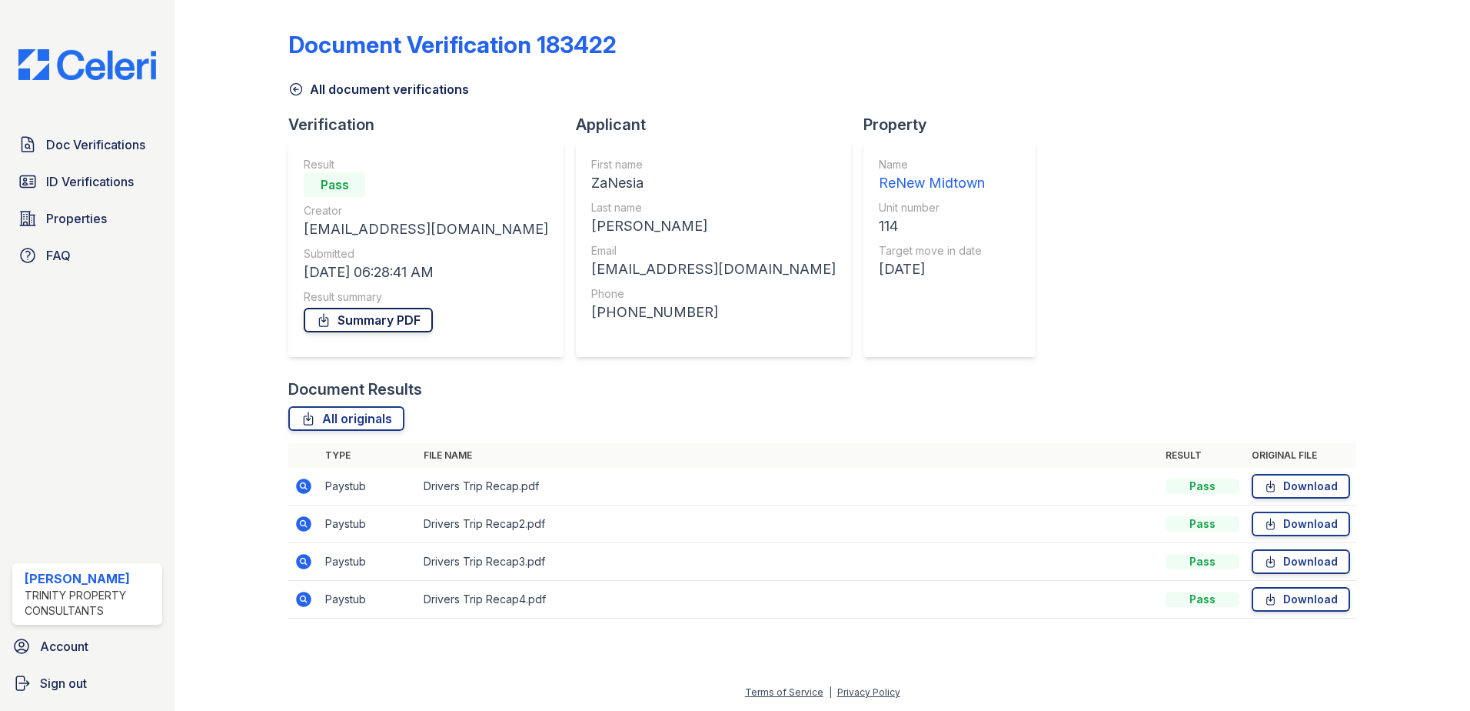
click at [394, 318] on link "Summary PDF" at bounding box center [368, 320] width 129 height 25
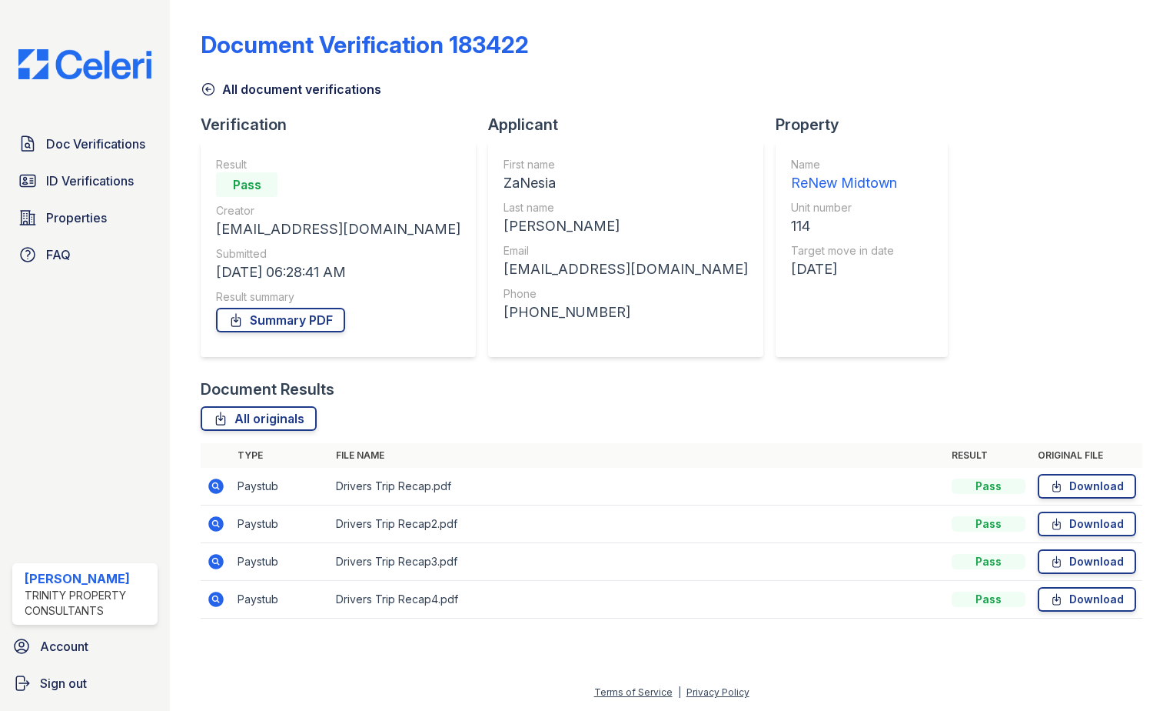
click at [216, 561] on icon at bounding box center [215, 560] width 4 height 4
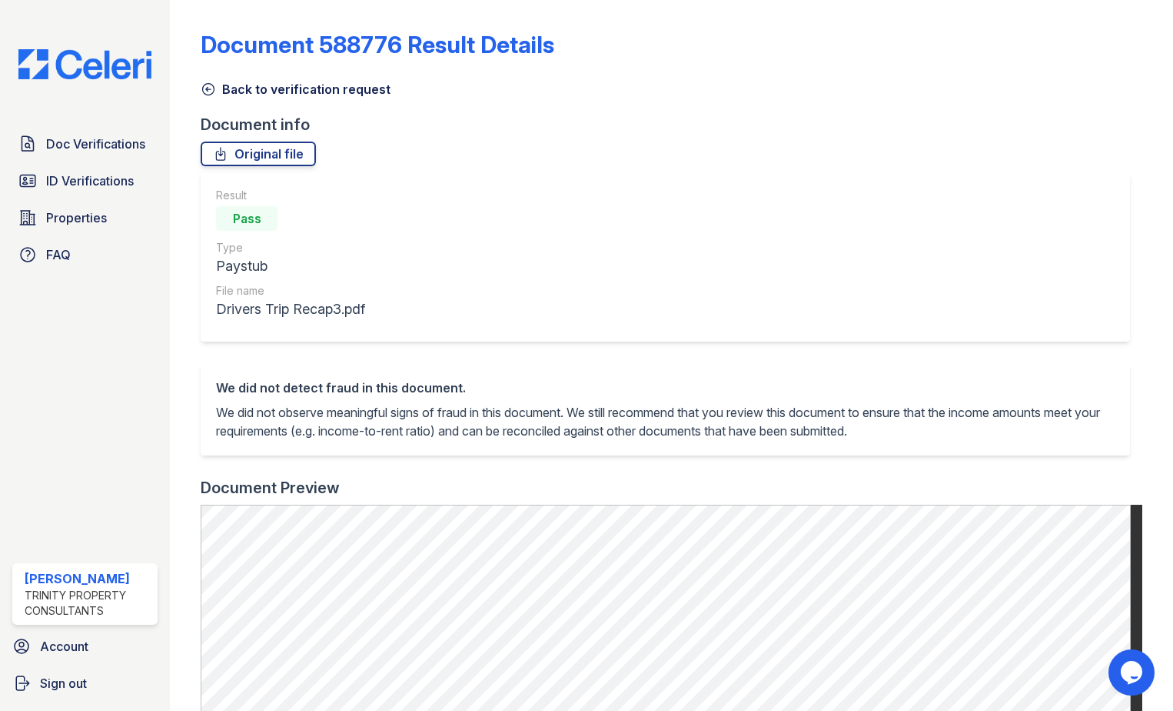
click at [201, 91] on icon at bounding box center [208, 89] width 15 height 15
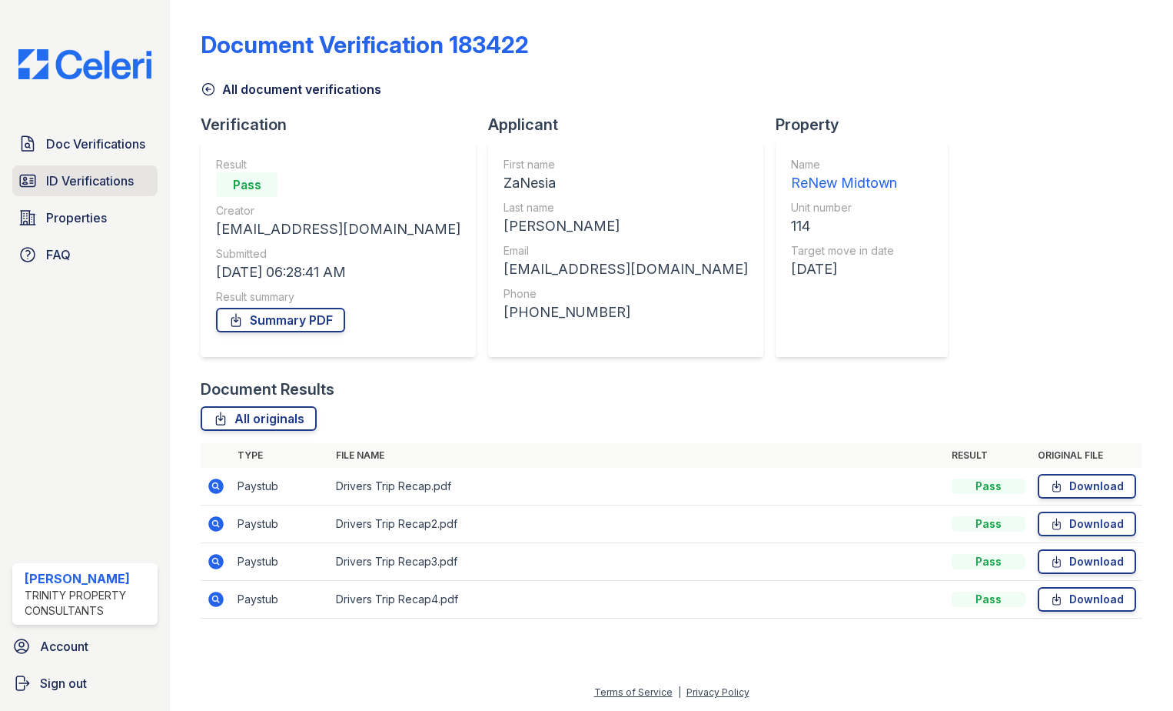
click at [81, 186] on span "ID Verifications" at bounding box center [90, 180] width 88 height 18
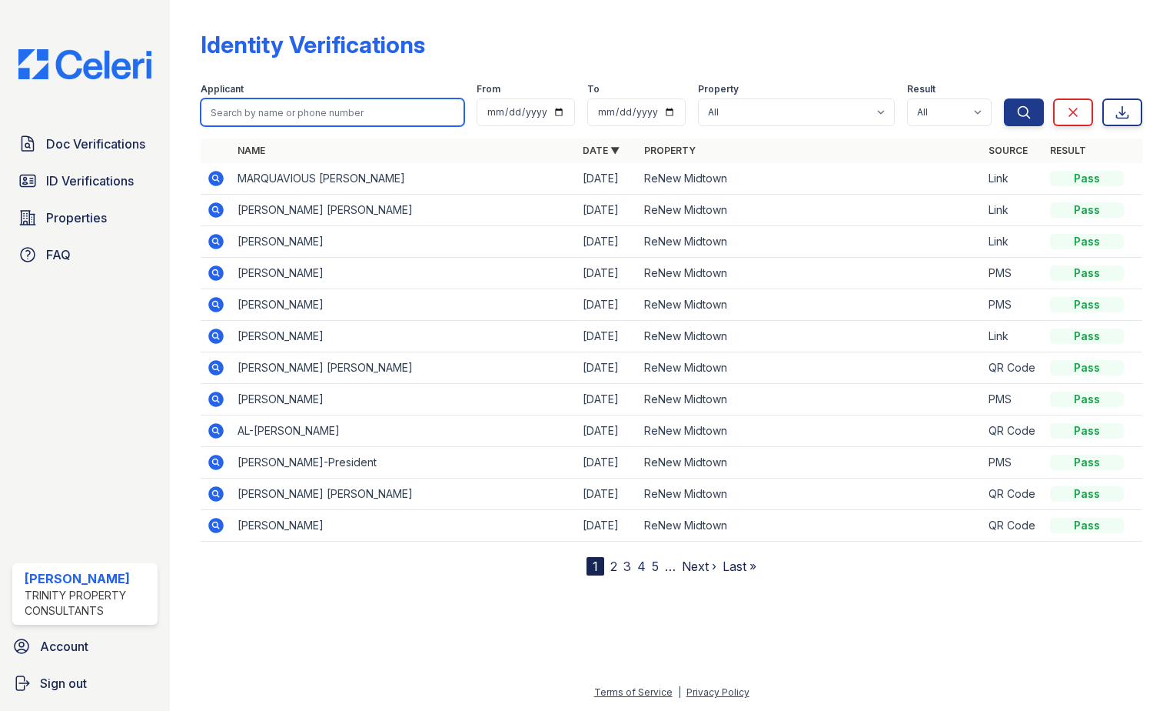
drag, startPoint x: 313, startPoint y: 121, endPoint x: 306, endPoint y: 114, distance: 9.8
click at [313, 121] on input "search" at bounding box center [333, 112] width 264 height 28
type input "[PERSON_NAME]"
click at [1004, 98] on button "Search" at bounding box center [1024, 112] width 40 height 28
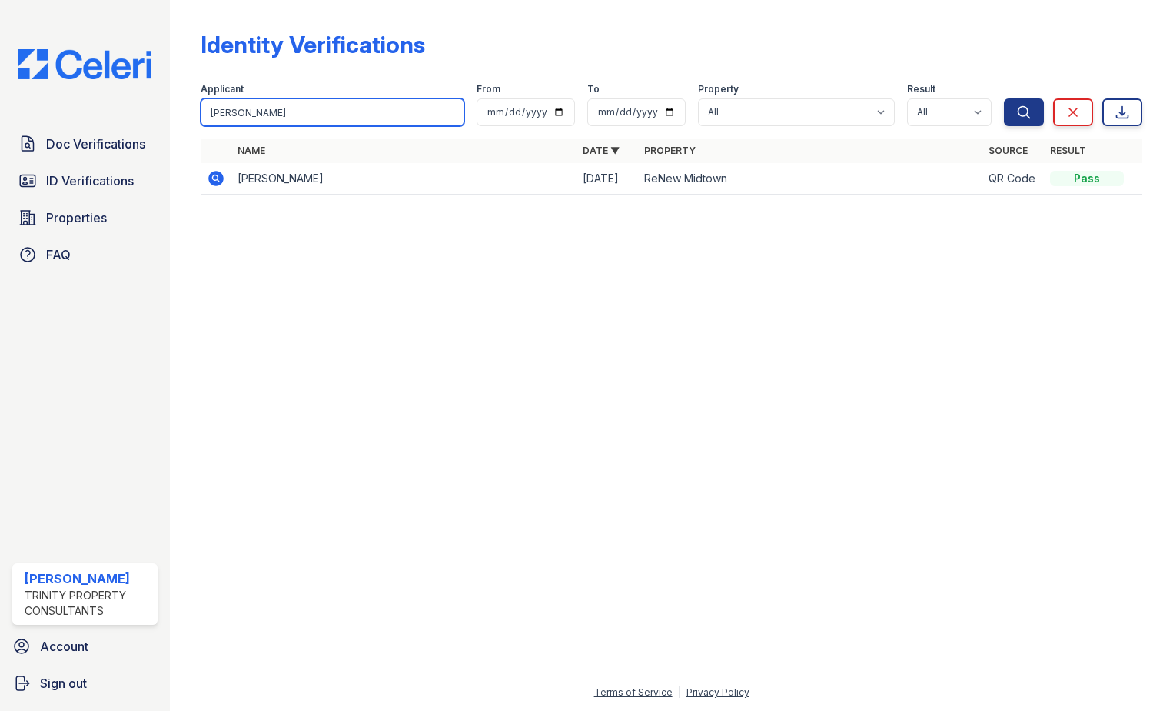
drag, startPoint x: 271, startPoint y: 118, endPoint x: -70, endPoint y: 139, distance: 341.3
click at [0, 139] on html "Doc Verifications ID Verifications Properties FAQ Larissa Williams Trinity Prop…" at bounding box center [586, 355] width 1173 height 711
type input "Zanesia"
click at [1004, 98] on button "Search" at bounding box center [1024, 112] width 40 height 28
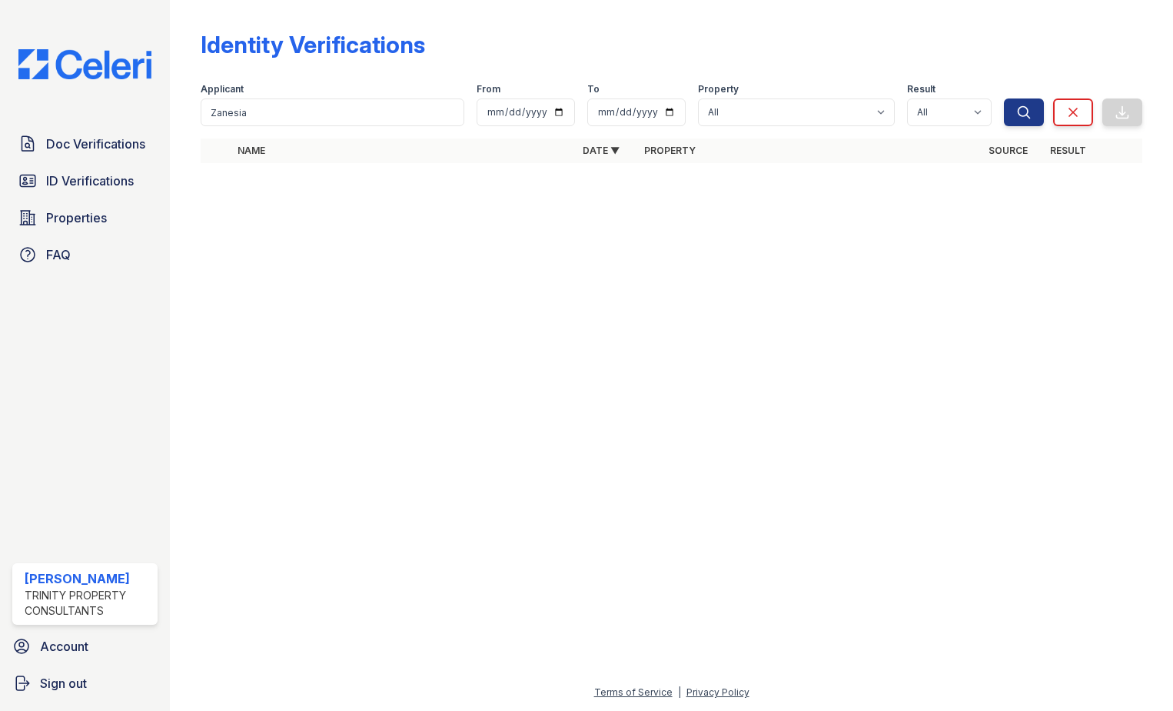
click at [257, 285] on div at bounding box center [672, 443] width 954 height 480
drag, startPoint x: 180, startPoint y: 116, endPoint x: -230, endPoint y: 127, distance: 410.0
click at [0, 127] on html "Doc Verifications ID Verifications Properties FAQ Larissa Williams Trinity Prop…" at bounding box center [586, 355] width 1173 height 711
type input "wyn"
click at [1004, 98] on button "Search" at bounding box center [1024, 112] width 40 height 28
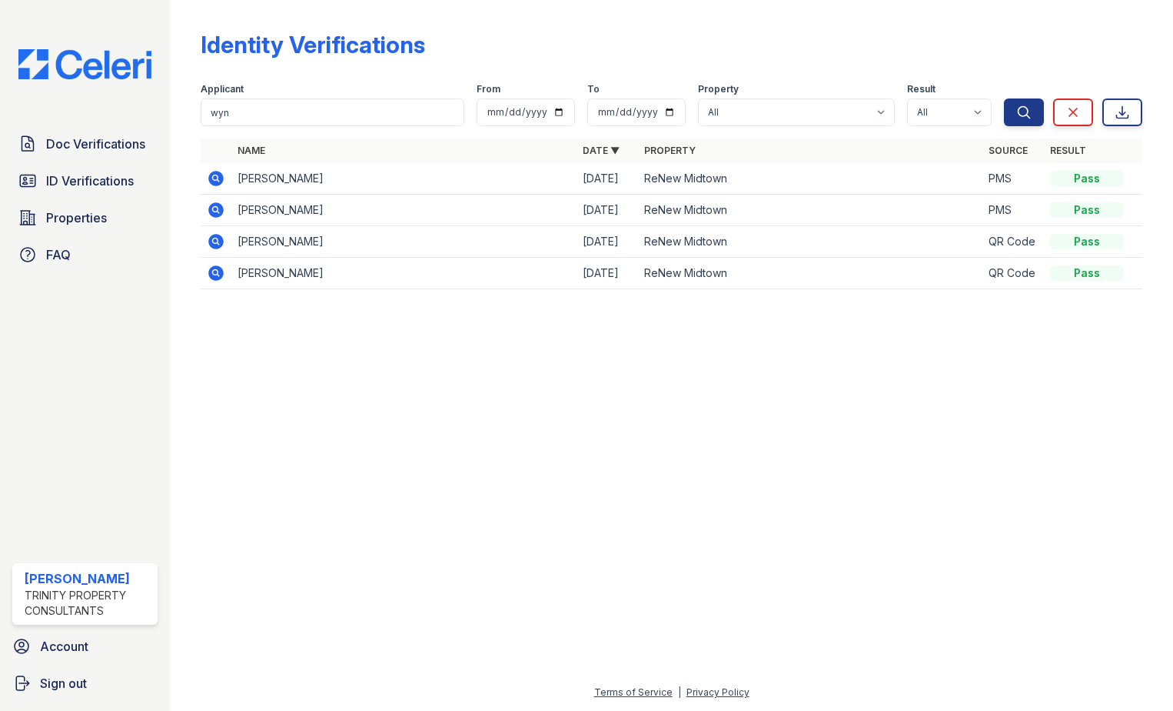
click at [214, 174] on icon at bounding box center [215, 178] width 15 height 15
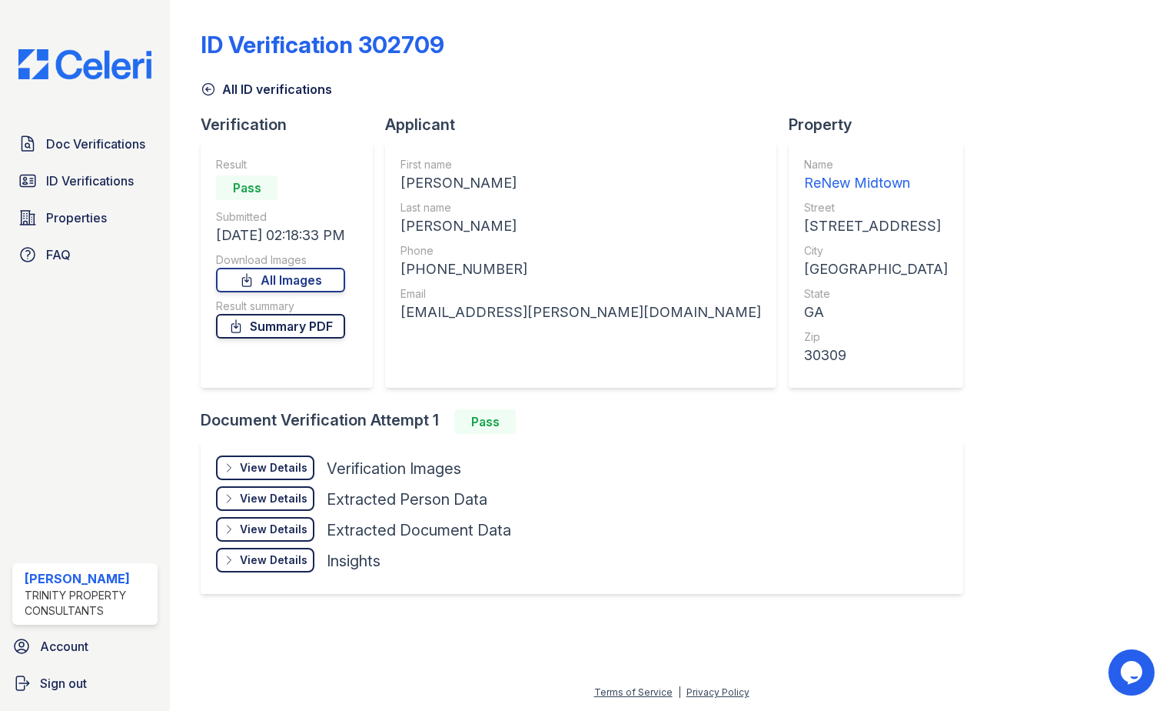
click at [276, 331] on link "Summary PDF" at bounding box center [280, 326] width 129 height 25
click at [62, 216] on span "Properties" at bounding box center [76, 217] width 61 height 18
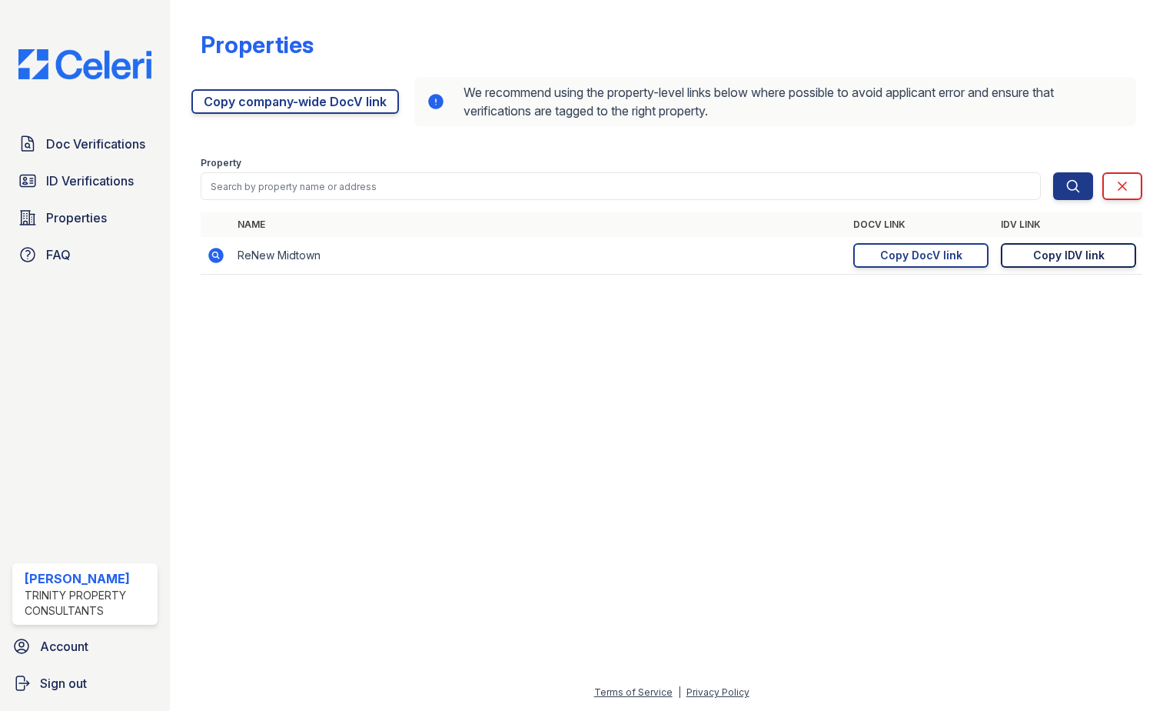
click at [1090, 251] on div "Copy IDV link" at bounding box center [1070, 255] width 72 height 15
click at [112, 181] on span "ID Verifications" at bounding box center [90, 180] width 88 height 18
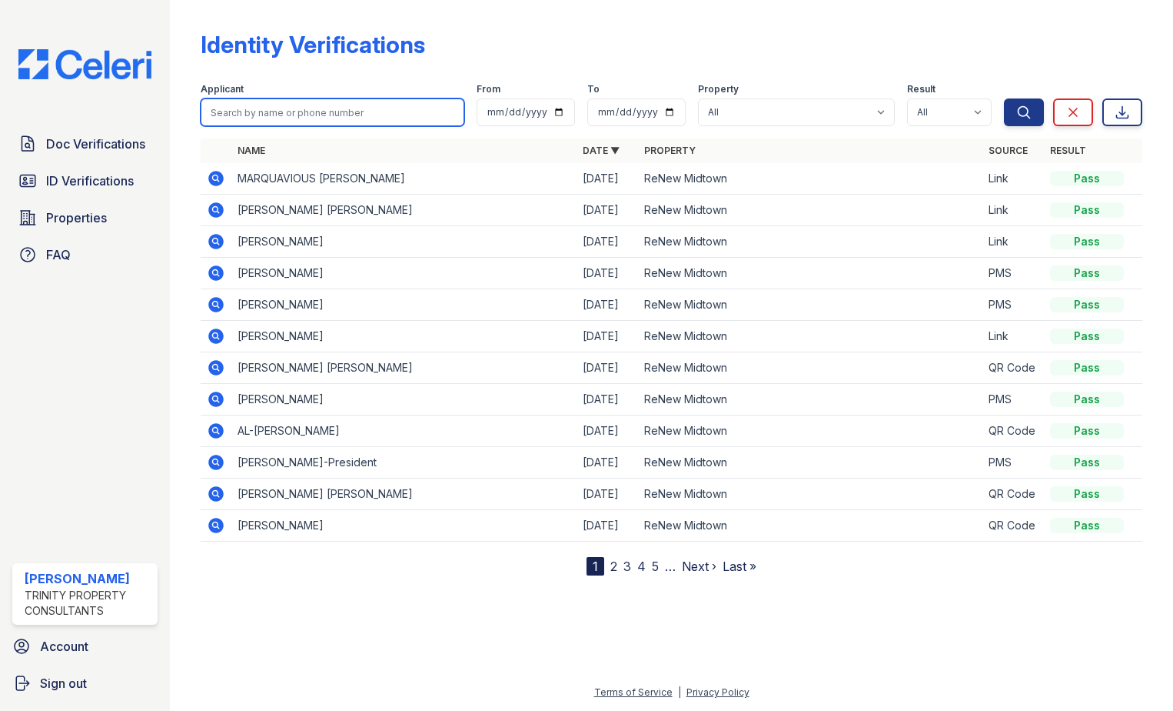
click at [291, 107] on input "search" at bounding box center [333, 112] width 264 height 28
type input "[PERSON_NAME]"
click at [1004, 98] on button "Search" at bounding box center [1024, 112] width 40 height 28
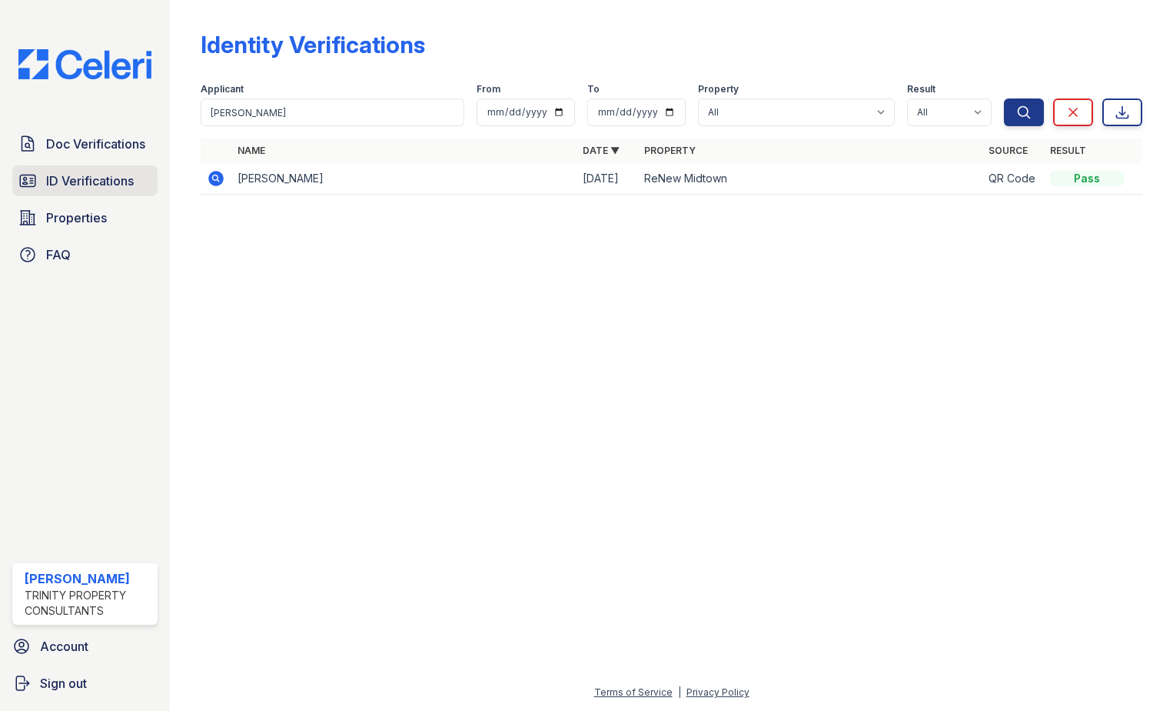
click at [98, 181] on span "ID Verifications" at bounding box center [90, 180] width 88 height 18
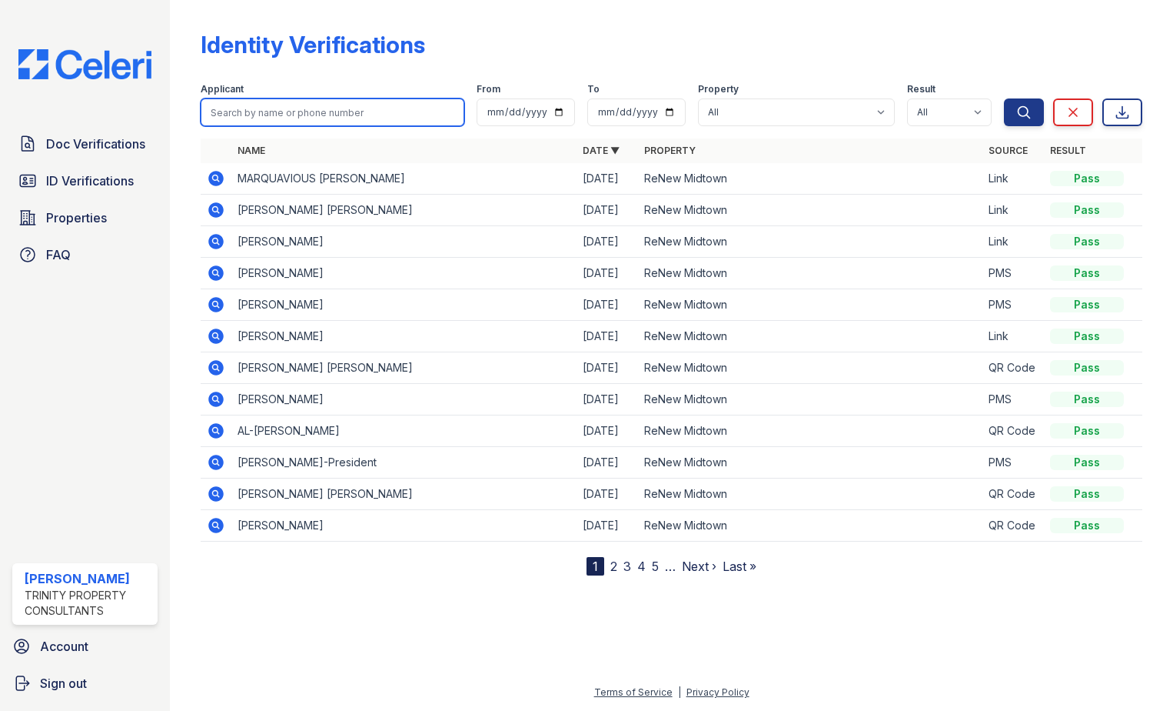
click at [314, 111] on input "search" at bounding box center [333, 112] width 264 height 28
type input "ZaN"
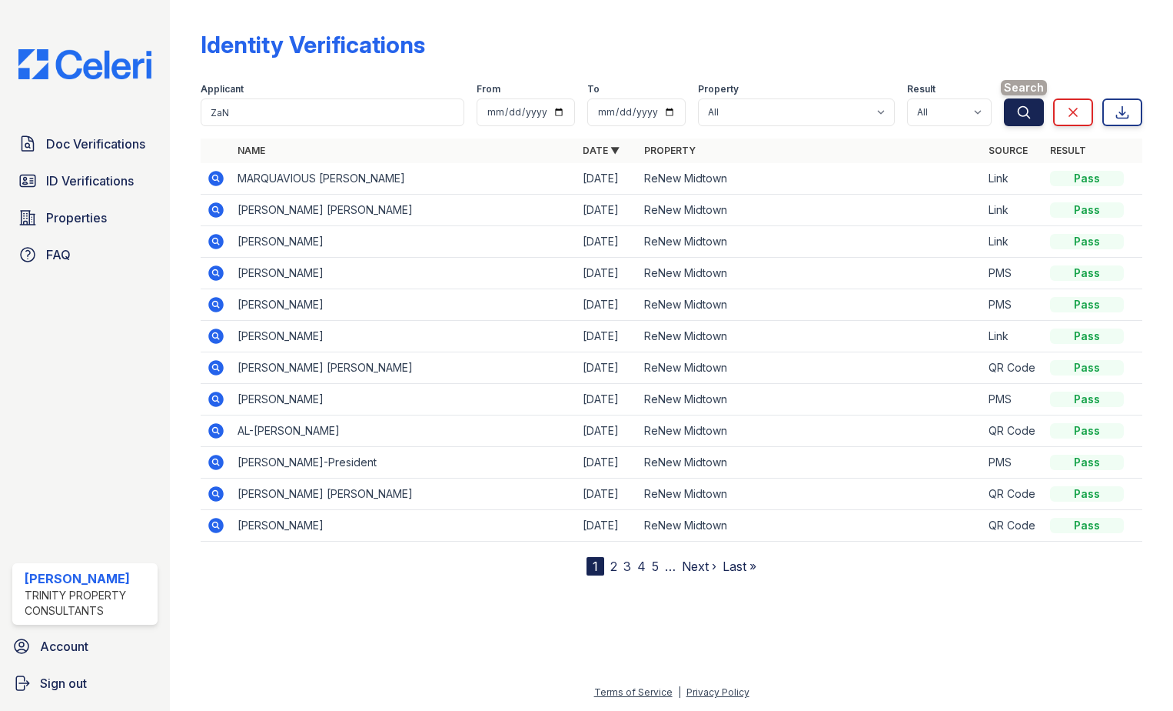
click at [1027, 105] on button "Search" at bounding box center [1024, 112] width 40 height 28
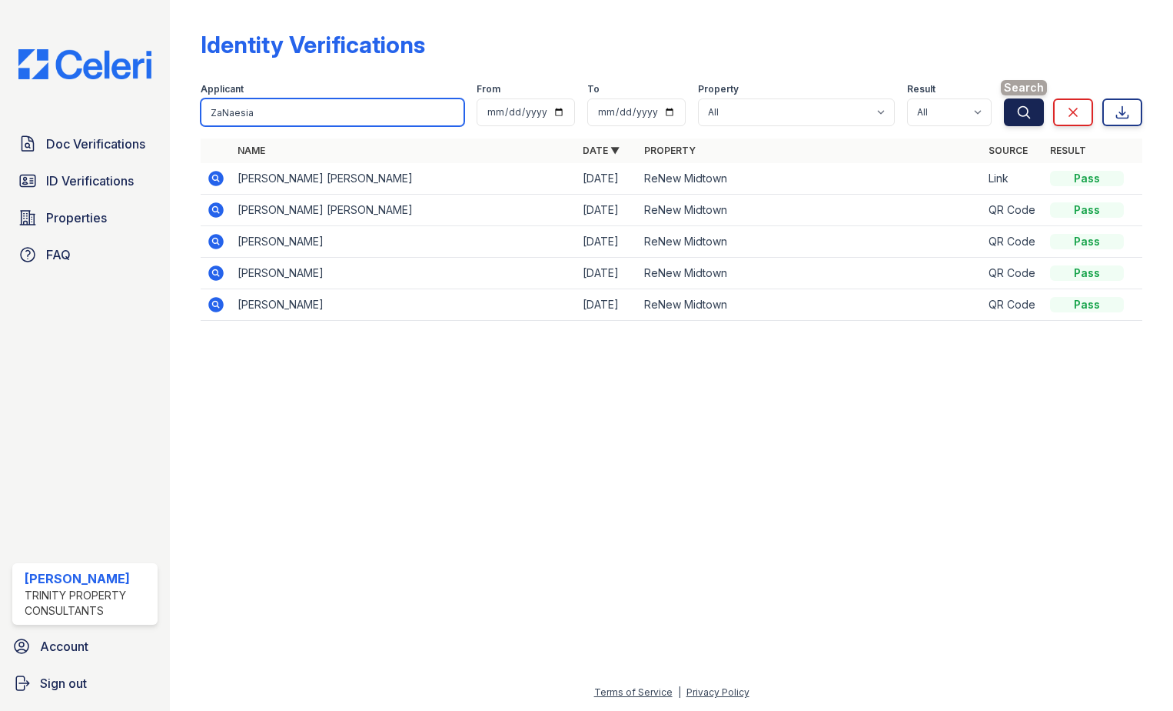
type input "ZaNaesia"
click at [1022, 103] on button "Search" at bounding box center [1024, 112] width 40 height 28
